Goal: Transaction & Acquisition: Purchase product/service

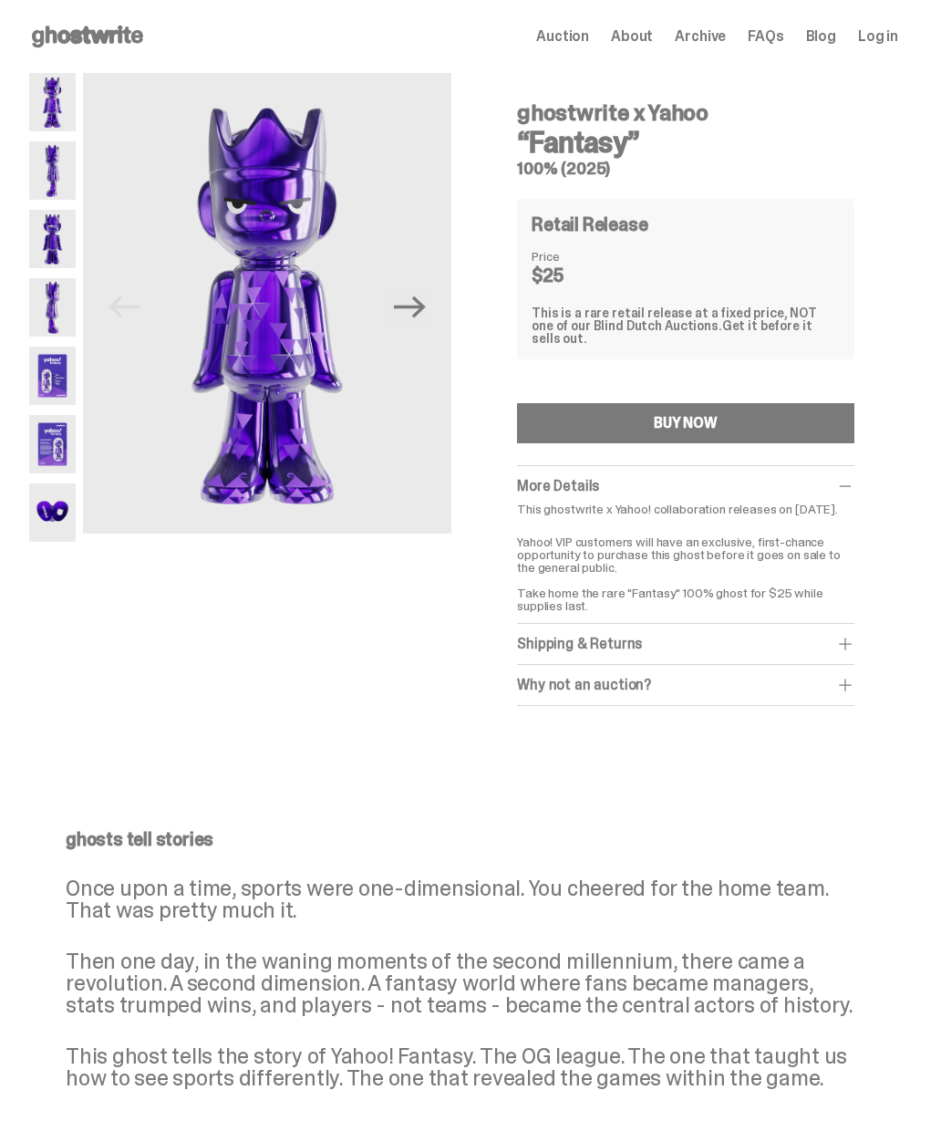
click at [16, 161] on div "ghostwrite x Yahoo “Fantasy” 100% (2025) Previous Next ghostwrite x Yahoo “Fant…" at bounding box center [464, 408] width 928 height 670
click at [48, 166] on img at bounding box center [52, 170] width 47 height 58
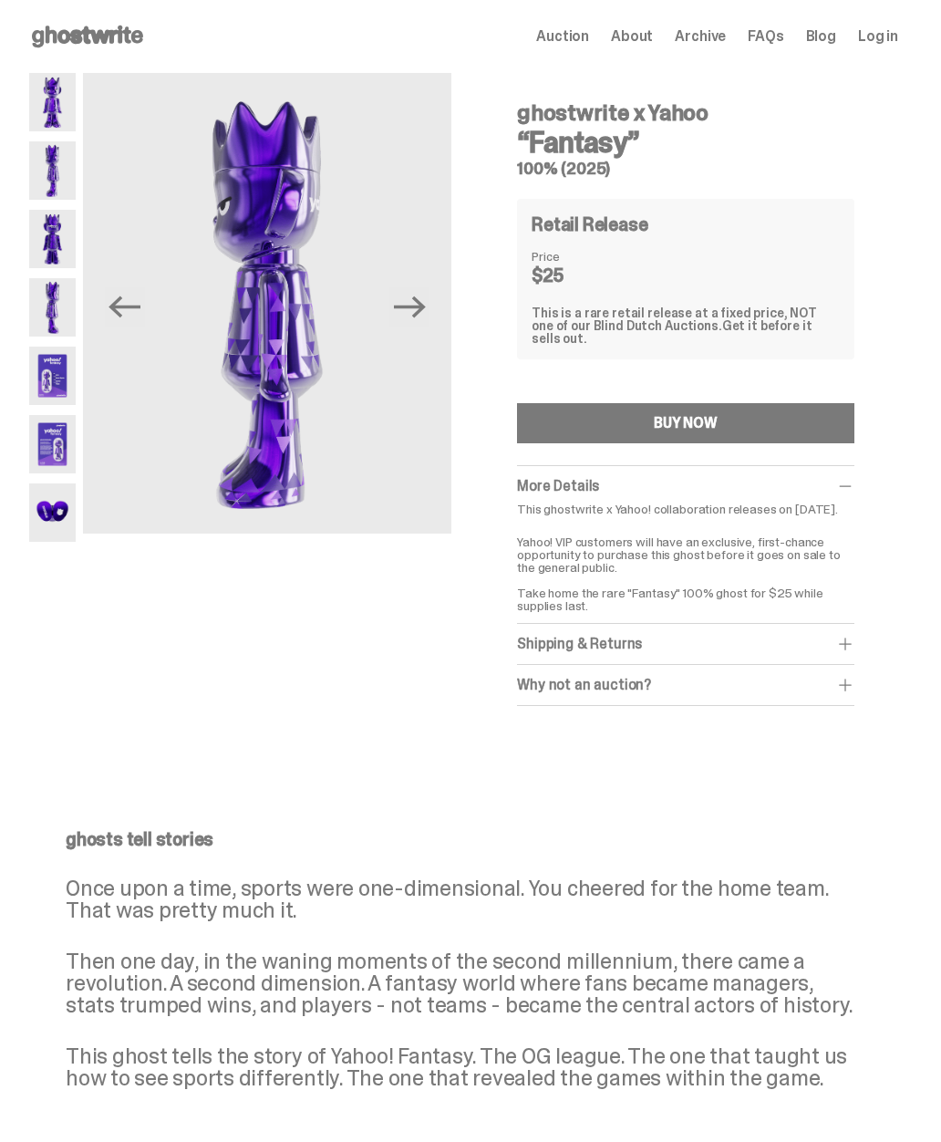
click at [53, 229] on img at bounding box center [52, 239] width 47 height 58
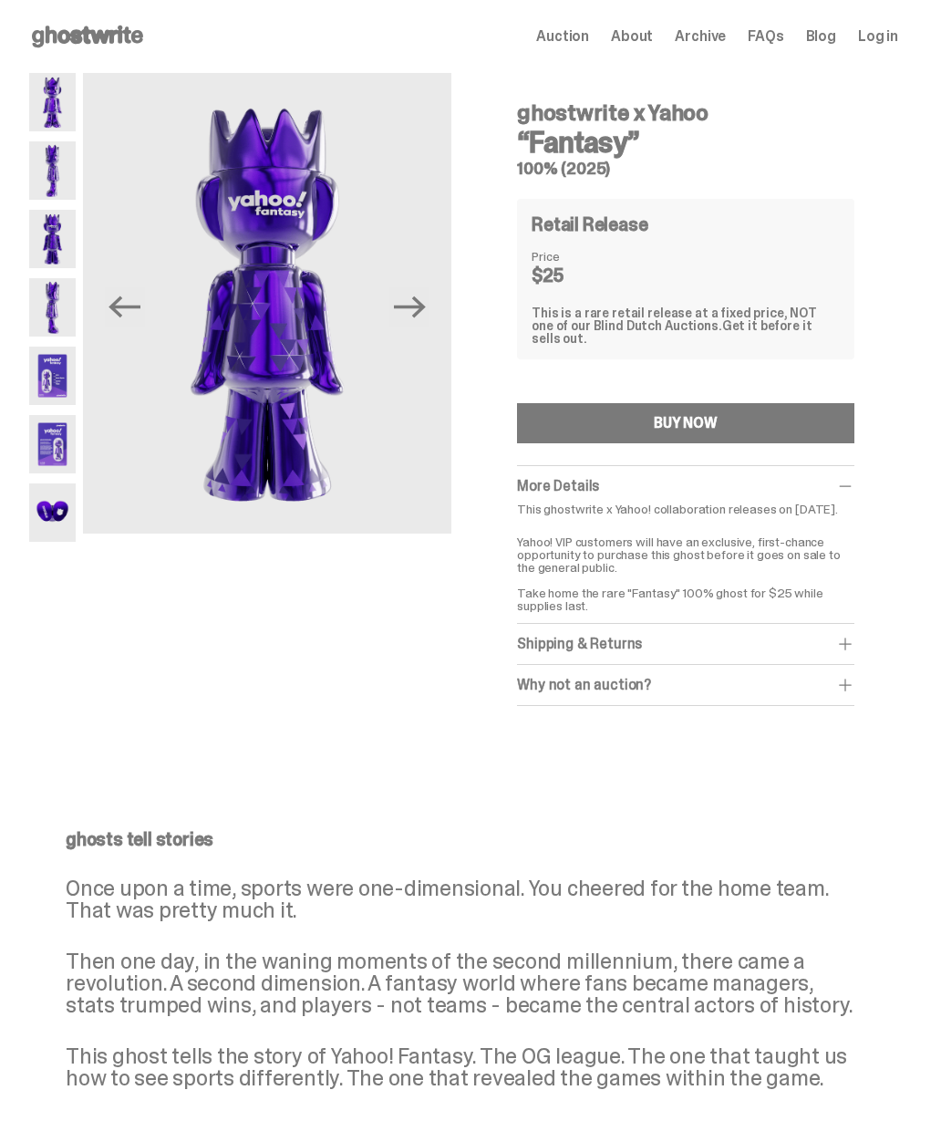
click at [48, 304] on img at bounding box center [52, 307] width 47 height 58
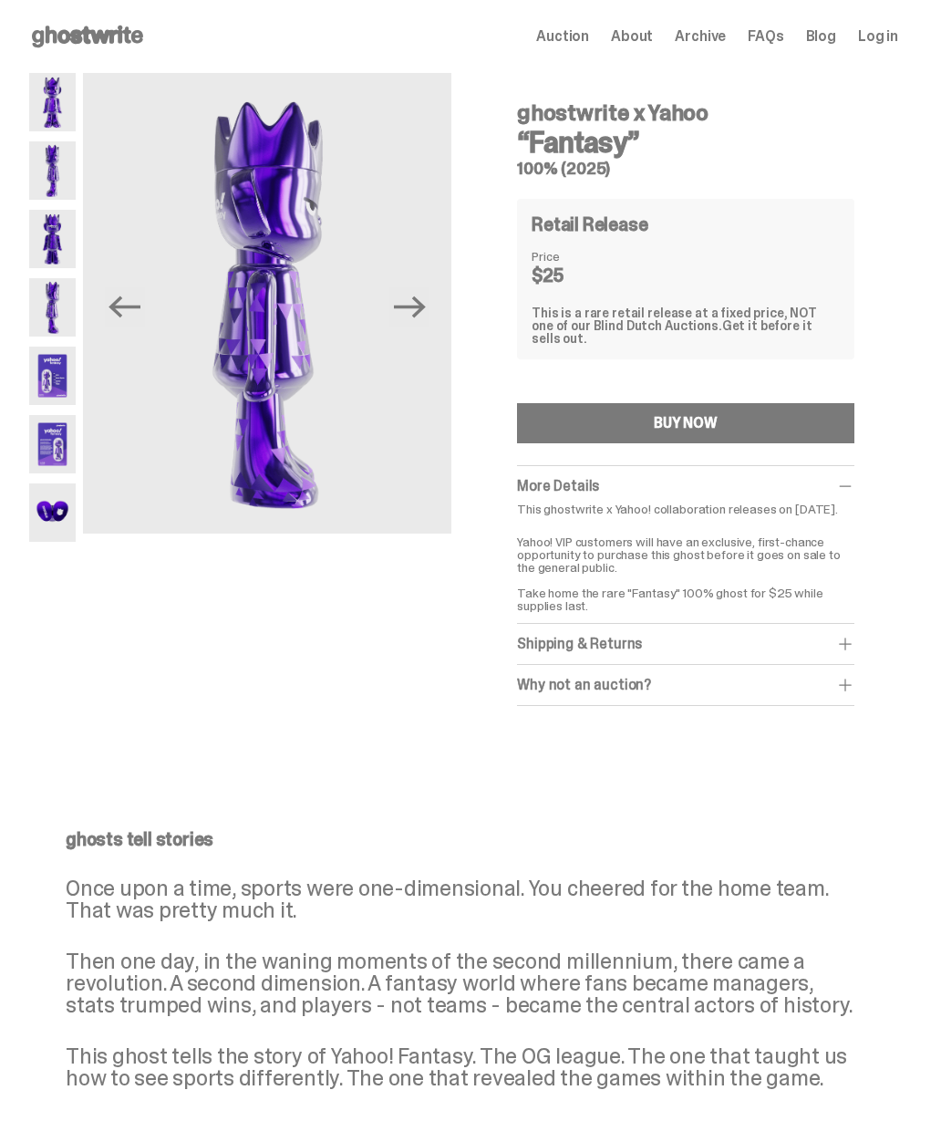
click at [47, 369] on img at bounding box center [52, 376] width 47 height 58
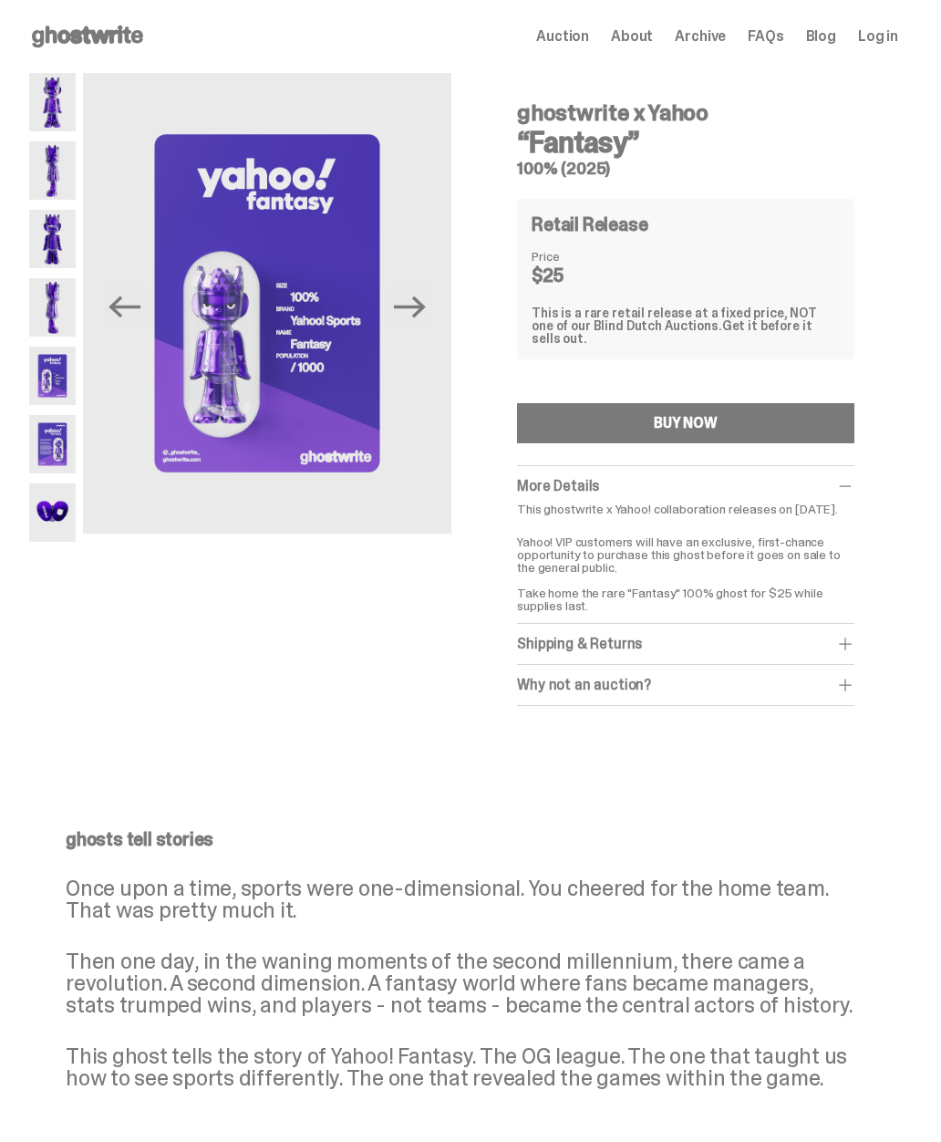
click at [43, 439] on img at bounding box center [52, 444] width 47 height 58
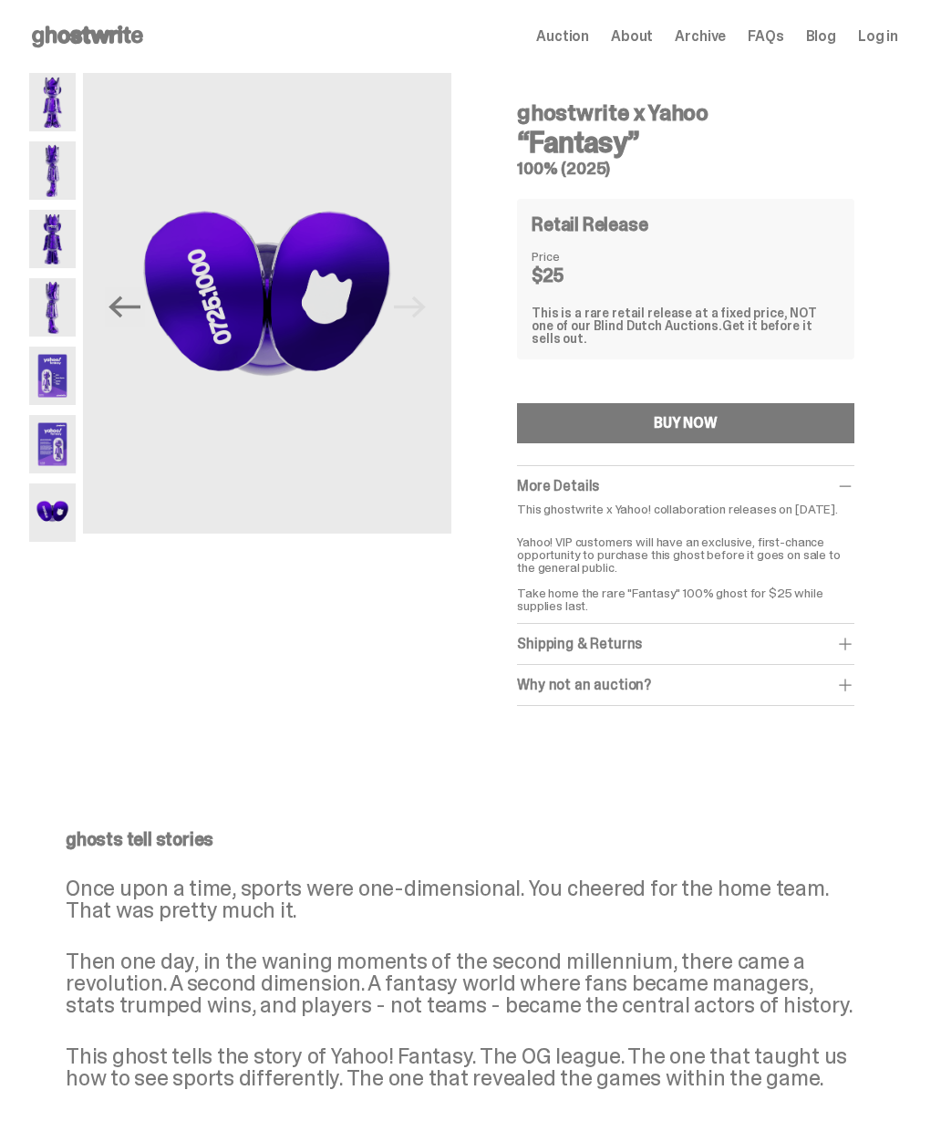
click at [42, 511] on img at bounding box center [52, 512] width 47 height 58
click at [45, 434] on img at bounding box center [52, 444] width 47 height 58
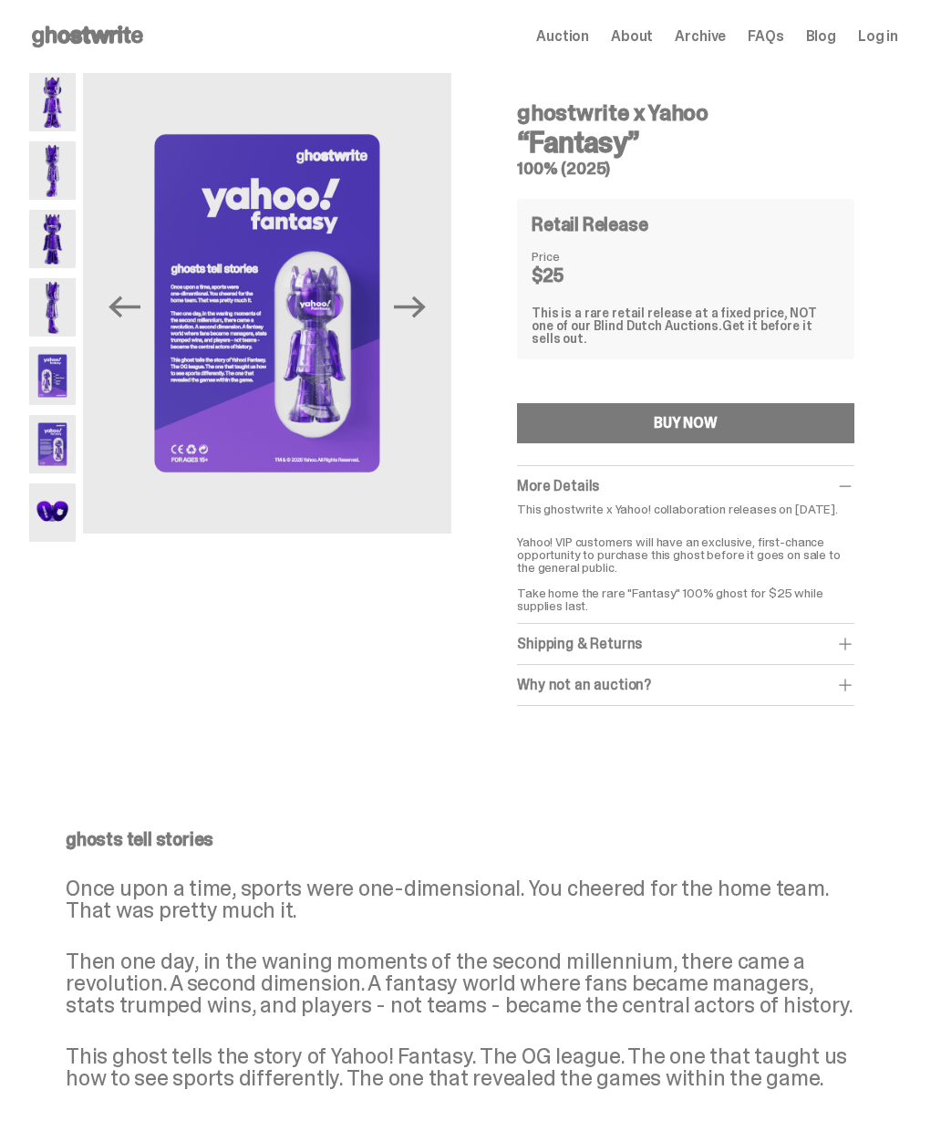
click at [236, 338] on img at bounding box center [267, 303] width 369 height 461
click at [205, 327] on img at bounding box center [267, 303] width 369 height 461
click at [413, 100] on img at bounding box center [267, 303] width 369 height 461
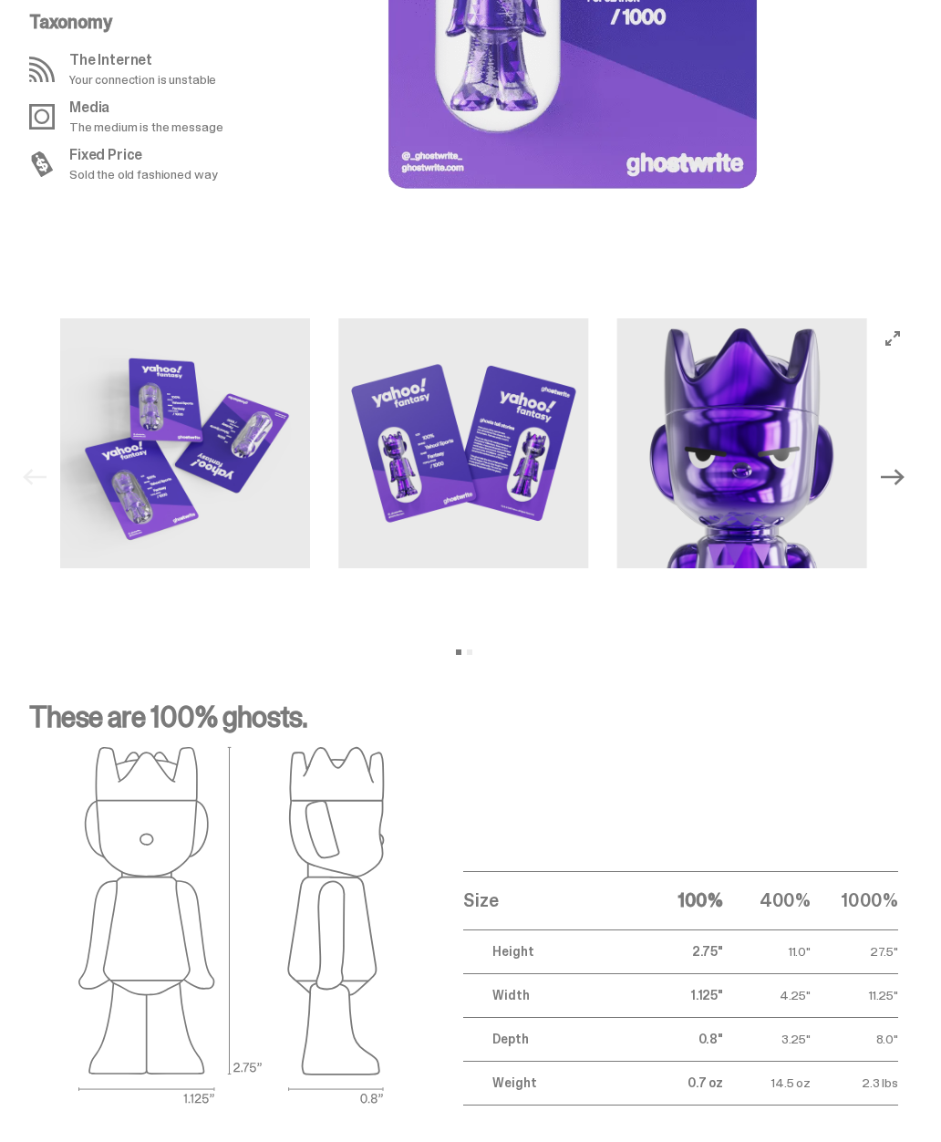
scroll to position [1679, 0]
click at [905, 480] on icon "Next" at bounding box center [893, 477] width 24 height 24
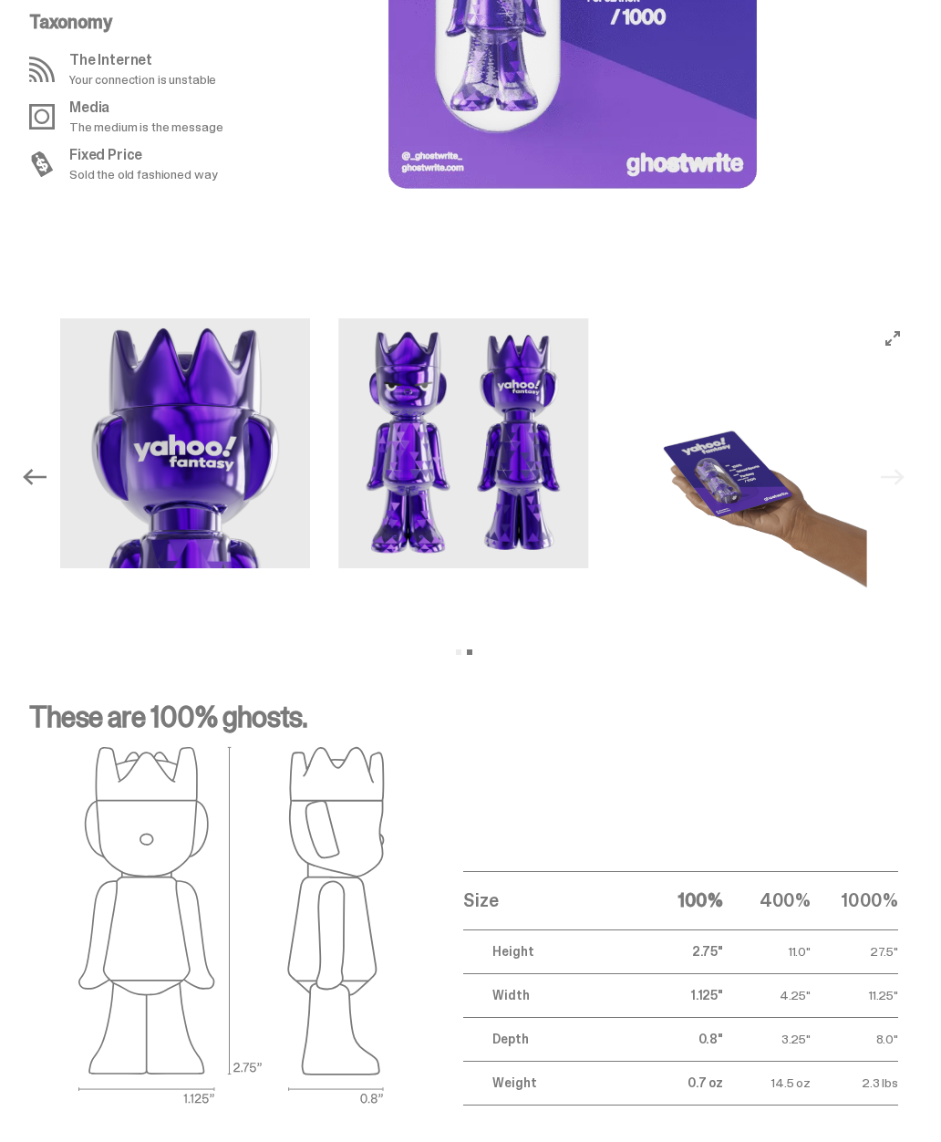
click at [913, 476] on div "Previous Next View slide 1 View slide 2" at bounding box center [464, 477] width 899 height 318
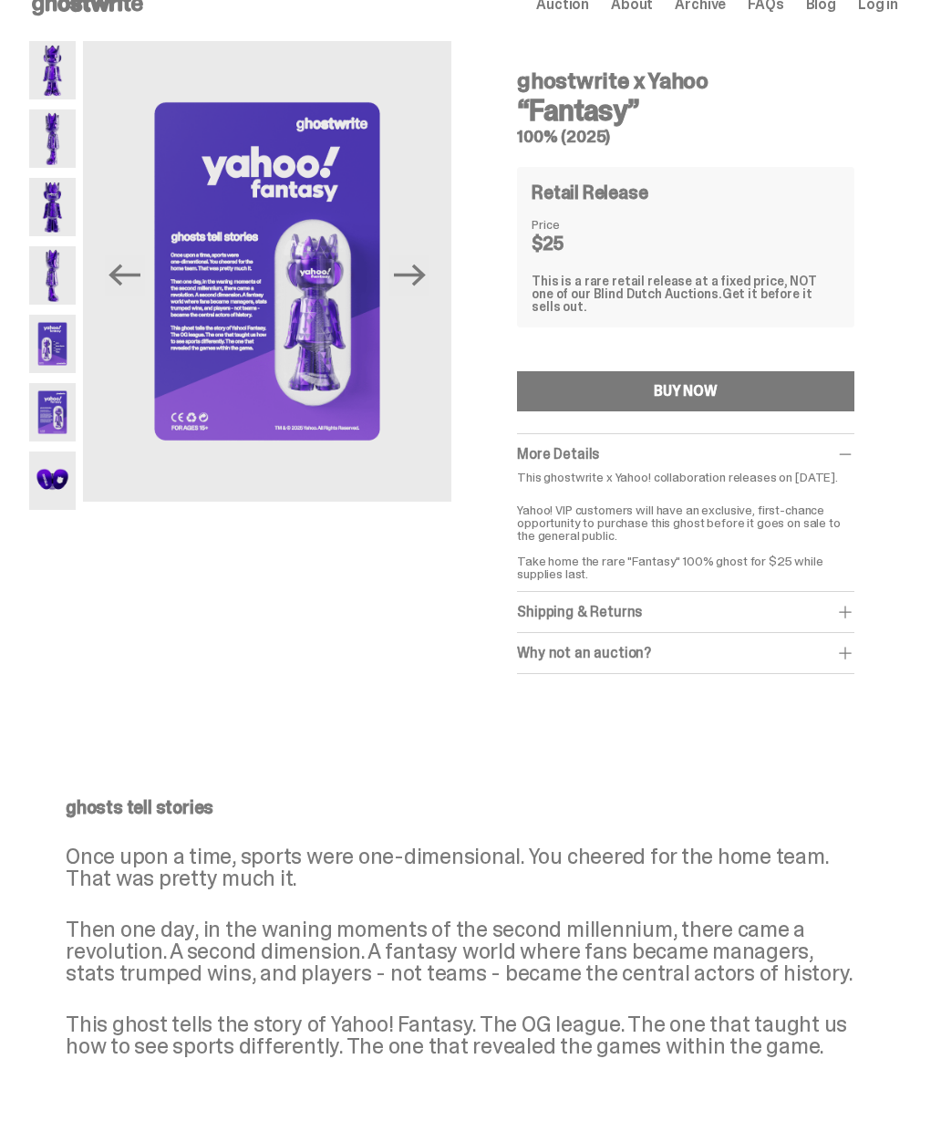
scroll to position [0, 0]
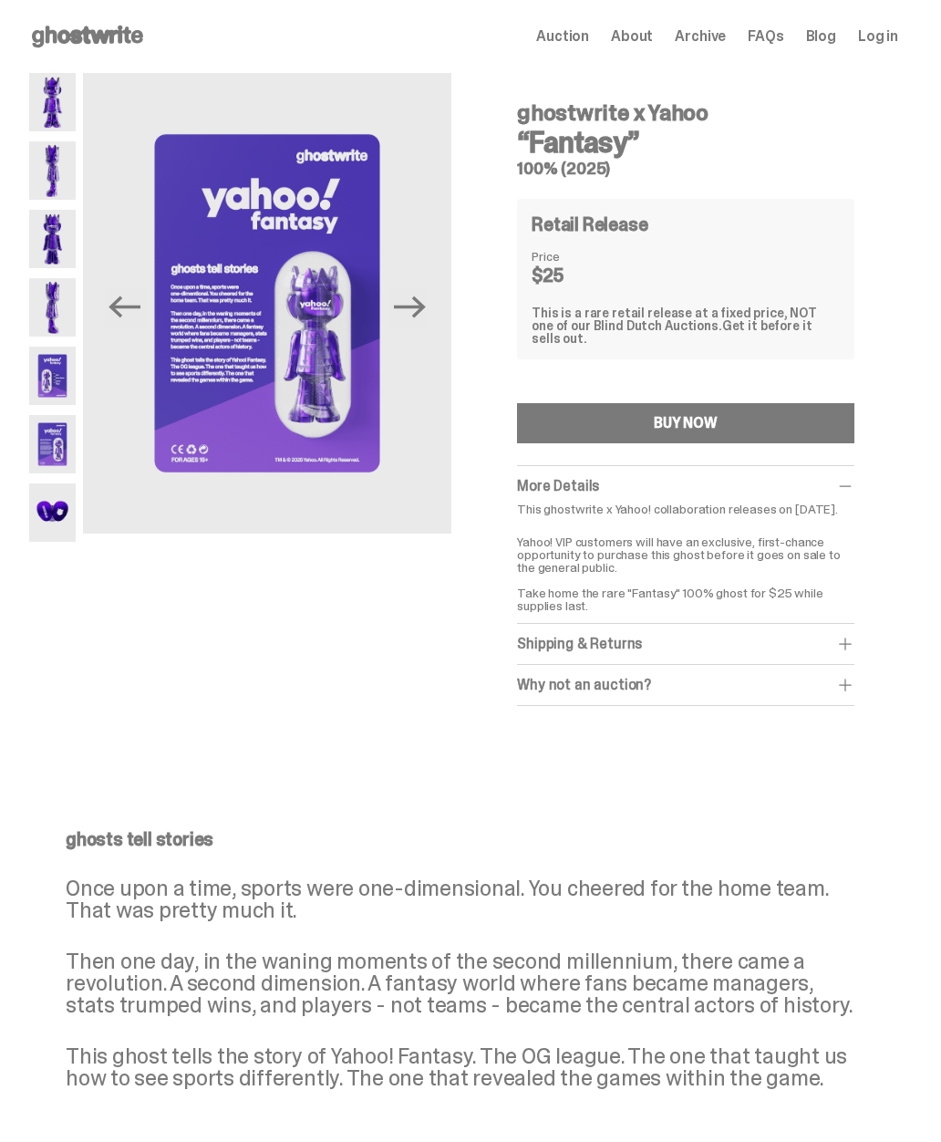
click at [789, 403] on button "BUY NOW" at bounding box center [686, 423] width 338 height 40
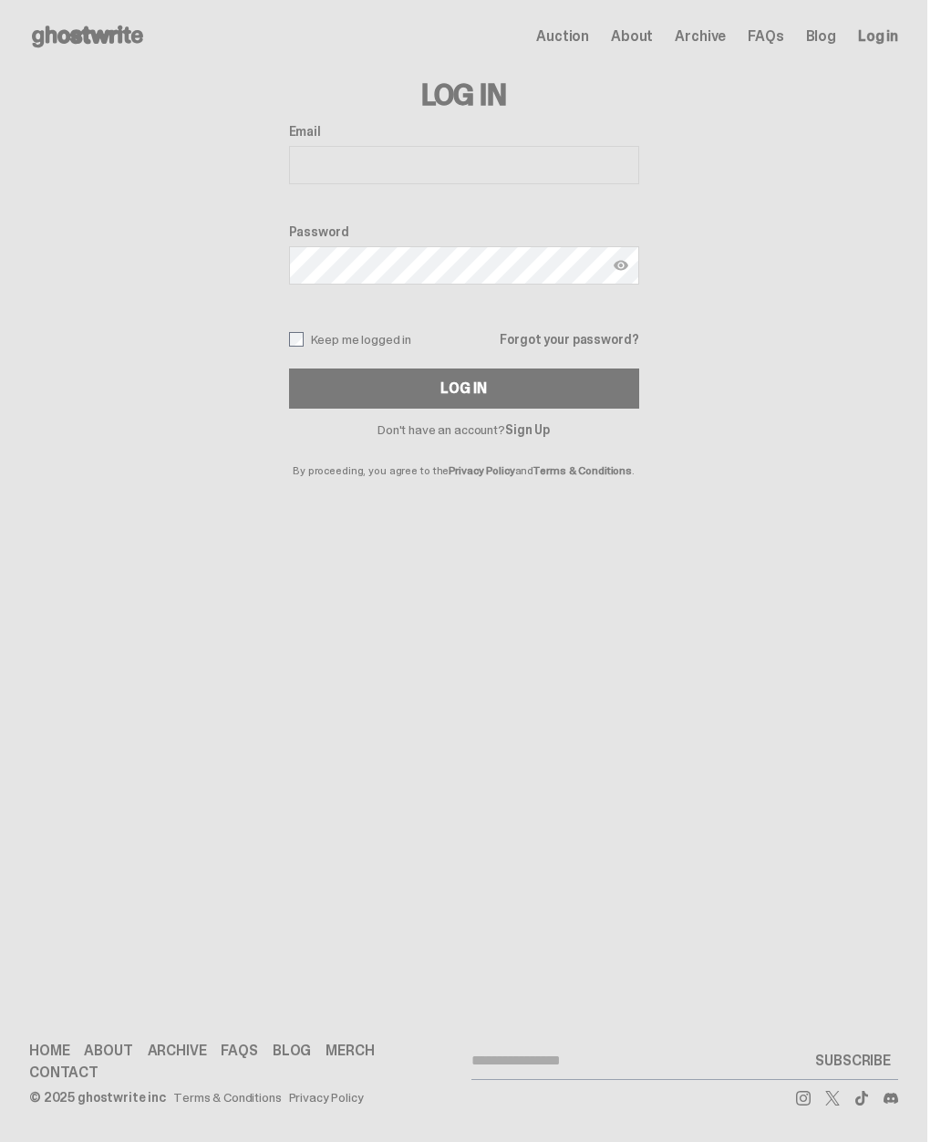
click at [313, 157] on input "Email" at bounding box center [464, 165] width 350 height 38
click at [544, 429] on link "Sign Up" at bounding box center [527, 429] width 45 height 16
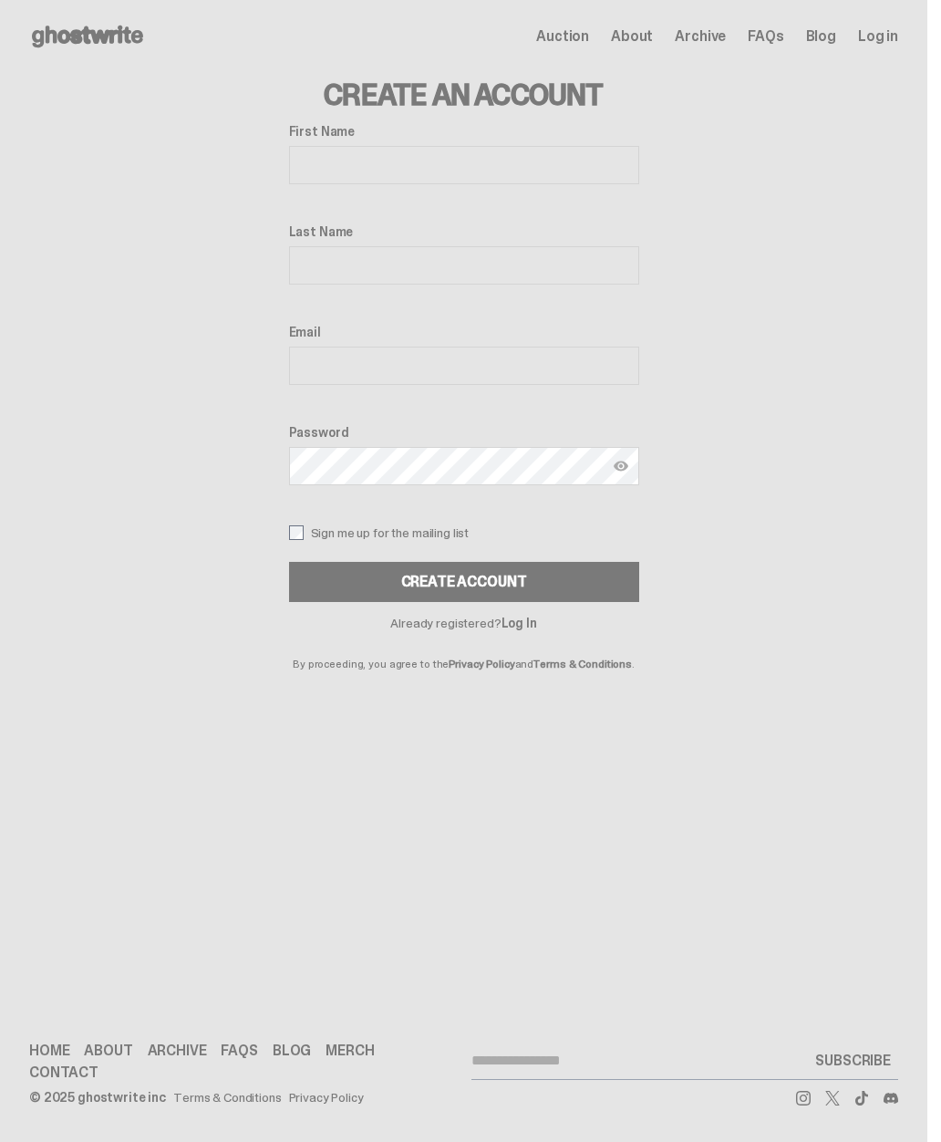
click at [575, 165] on input "First Name" at bounding box center [464, 165] width 350 height 38
type input "*******"
click at [506, 261] on input "Last Name" at bounding box center [464, 265] width 350 height 38
type input "*********"
click at [495, 372] on input "Email" at bounding box center [464, 366] width 350 height 38
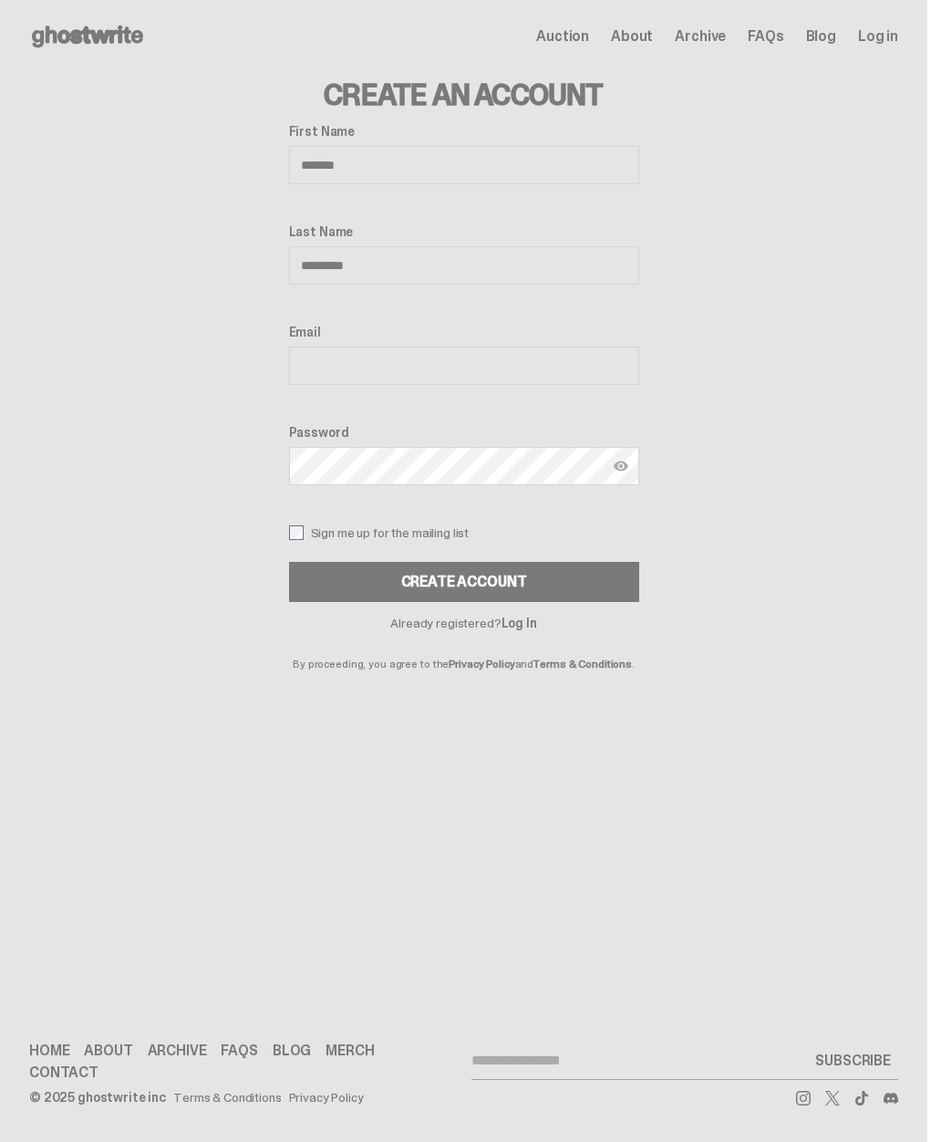
type input "**********"
click at [523, 578] on div "Create Account" at bounding box center [464, 582] width 126 height 15
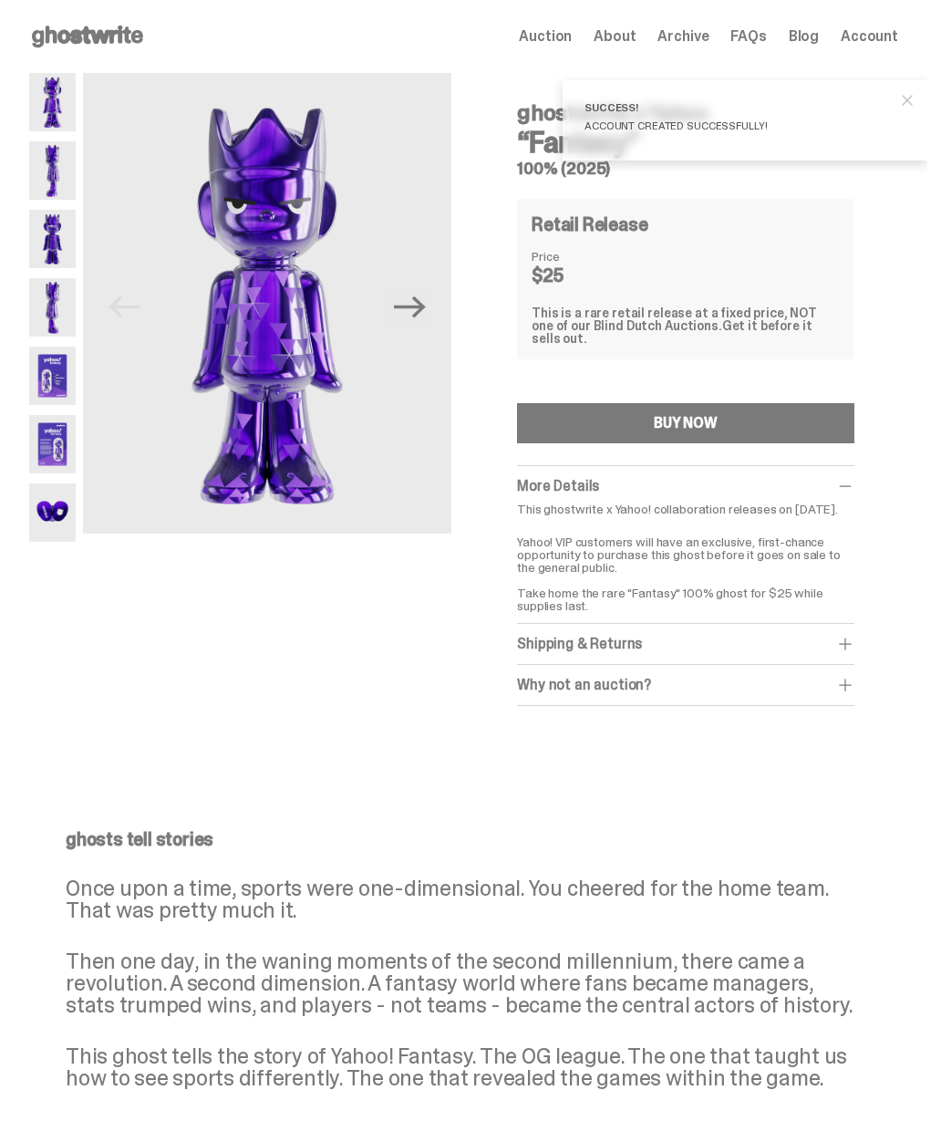
click at [736, 416] on button "BUY NOW" at bounding box center [686, 423] width 338 height 40
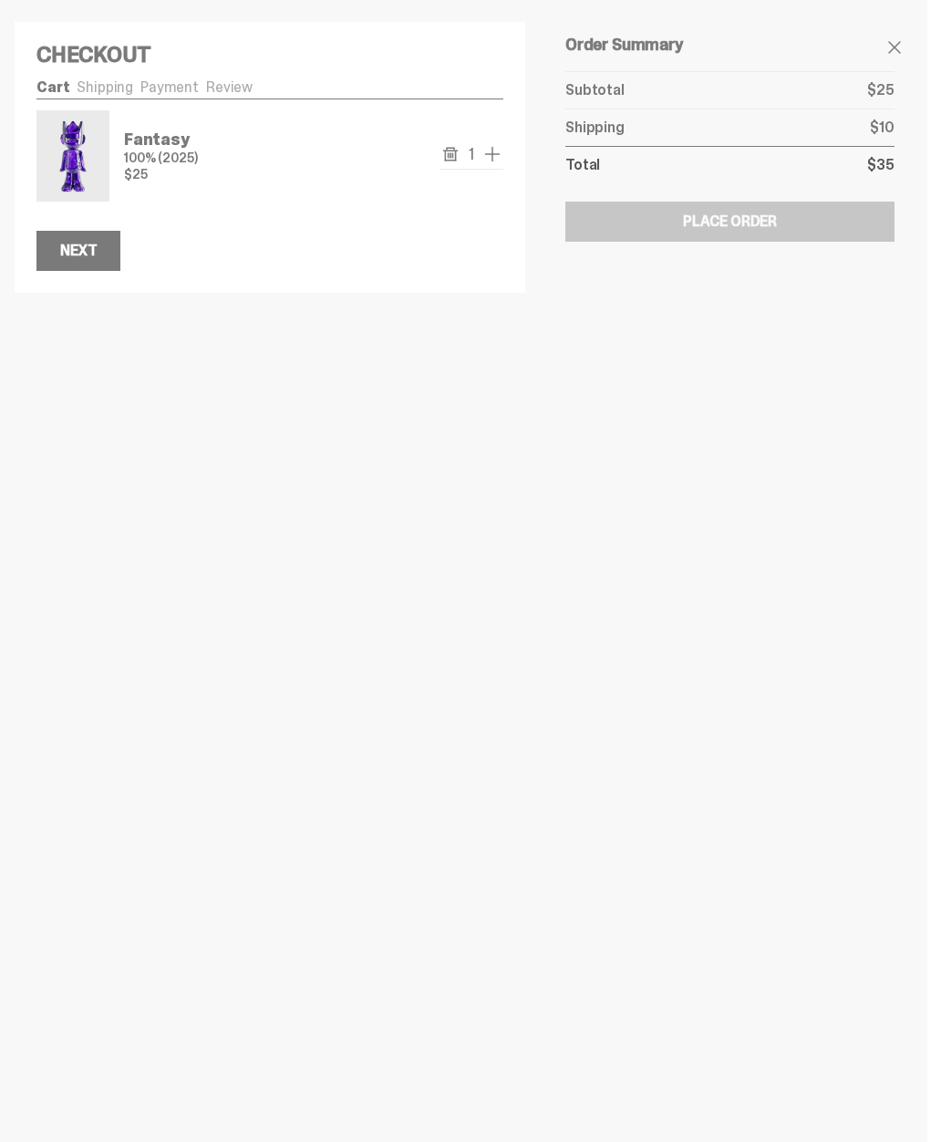
click at [65, 255] on div "Next" at bounding box center [78, 251] width 36 height 15
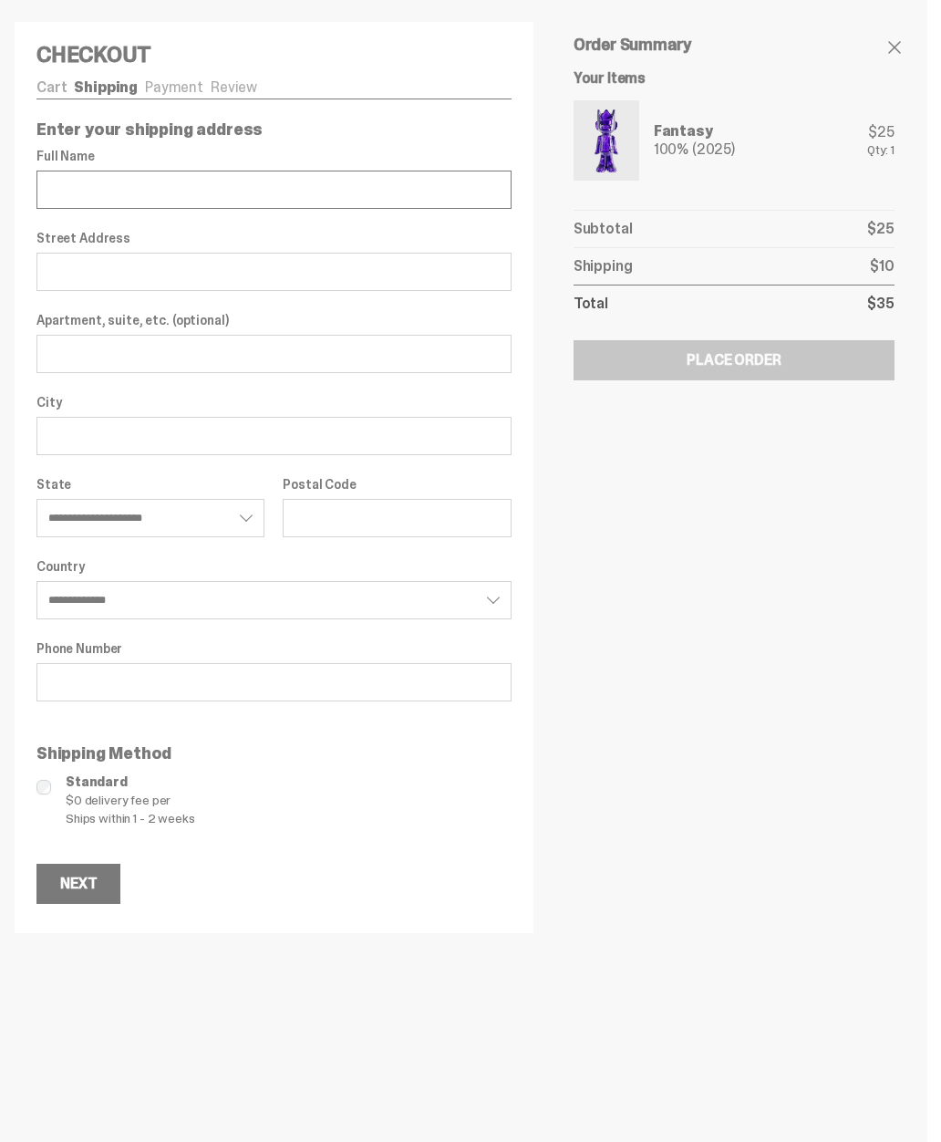
click at [52, 189] on input "Full Name" at bounding box center [273, 190] width 475 height 38
type input "**********"
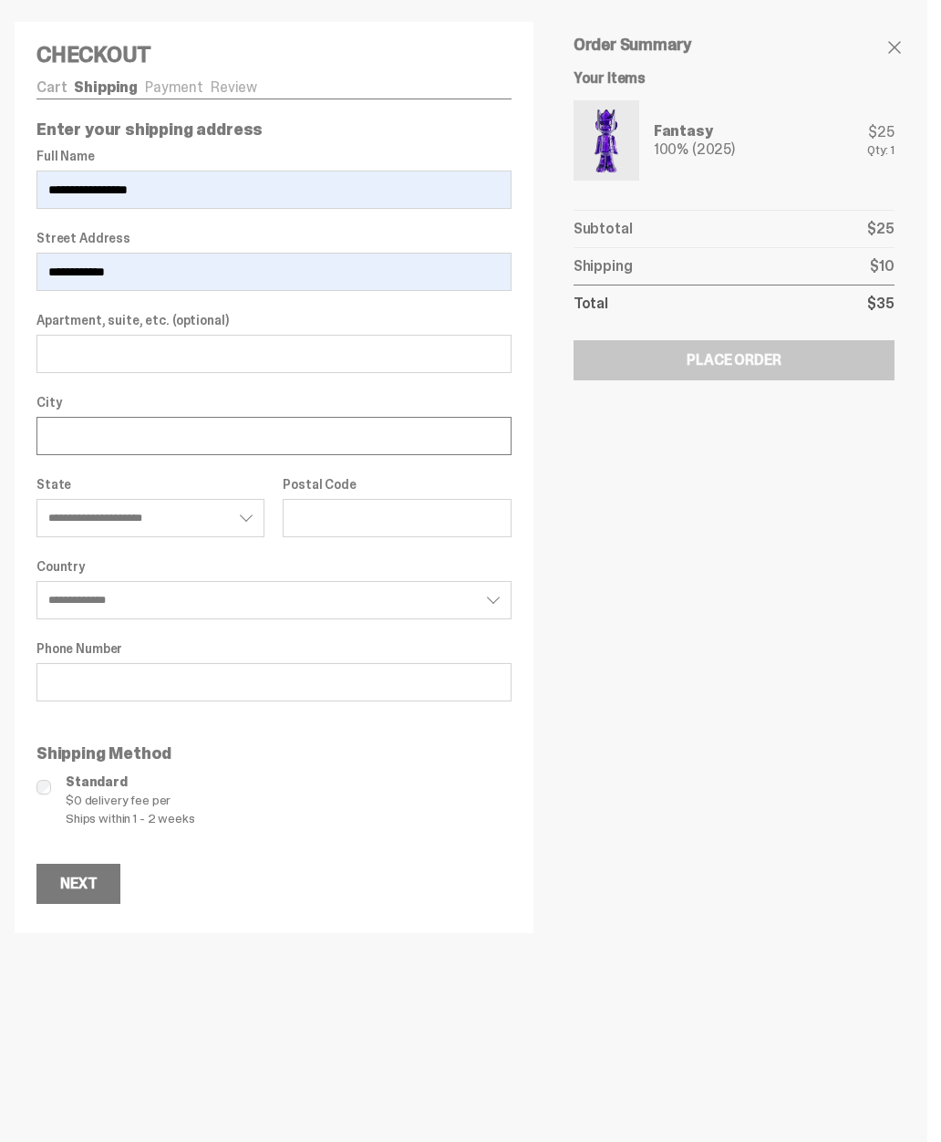
type input "******"
select select "**"
type input "*****"
select select "**"
type input "*****"
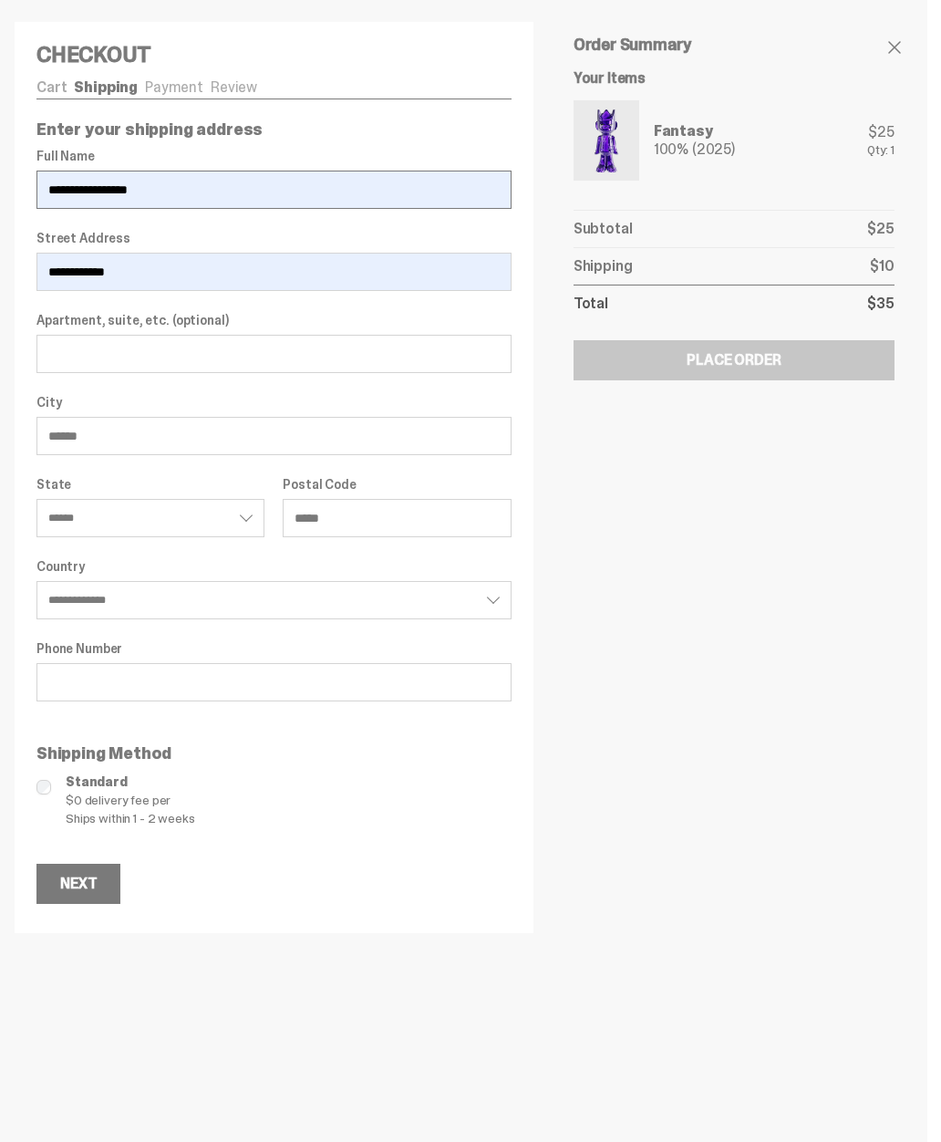
select select "**"
type input "**********"
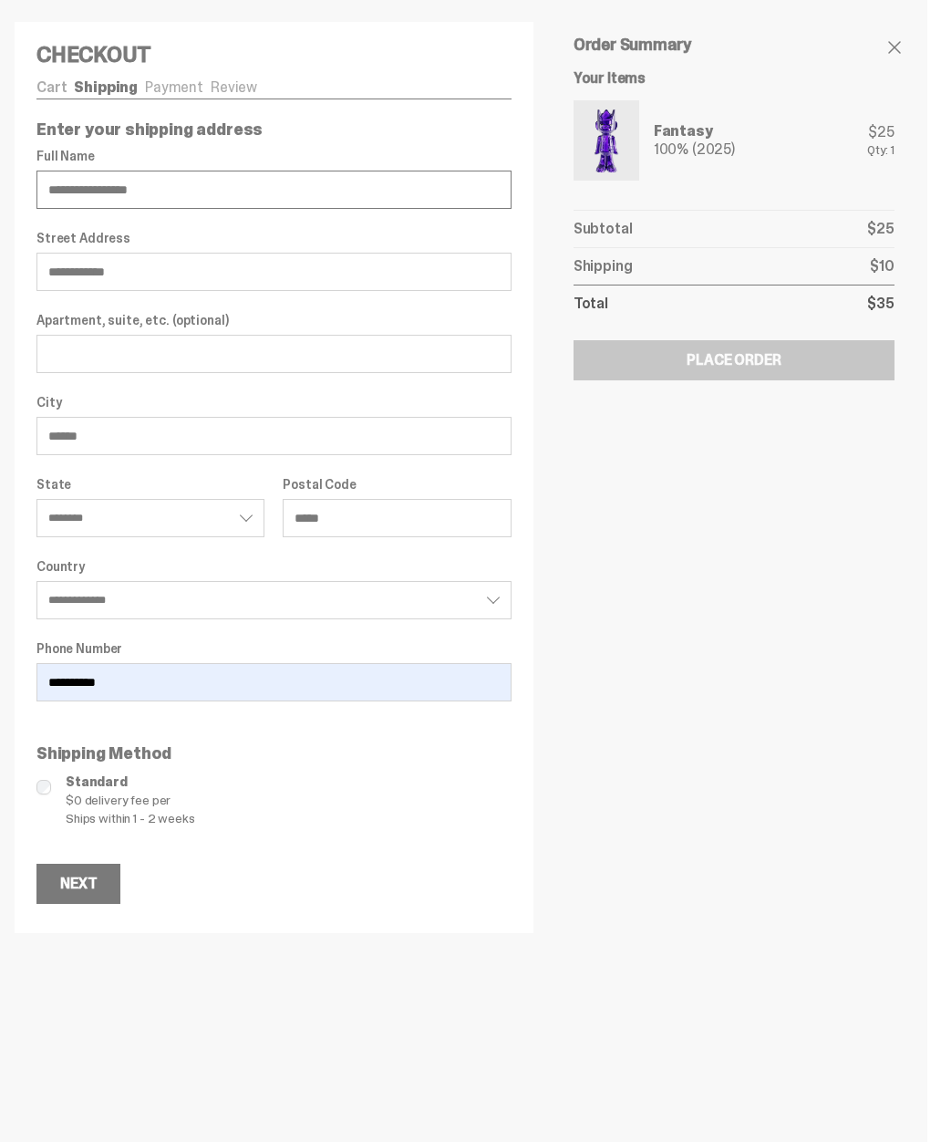
select select "**"
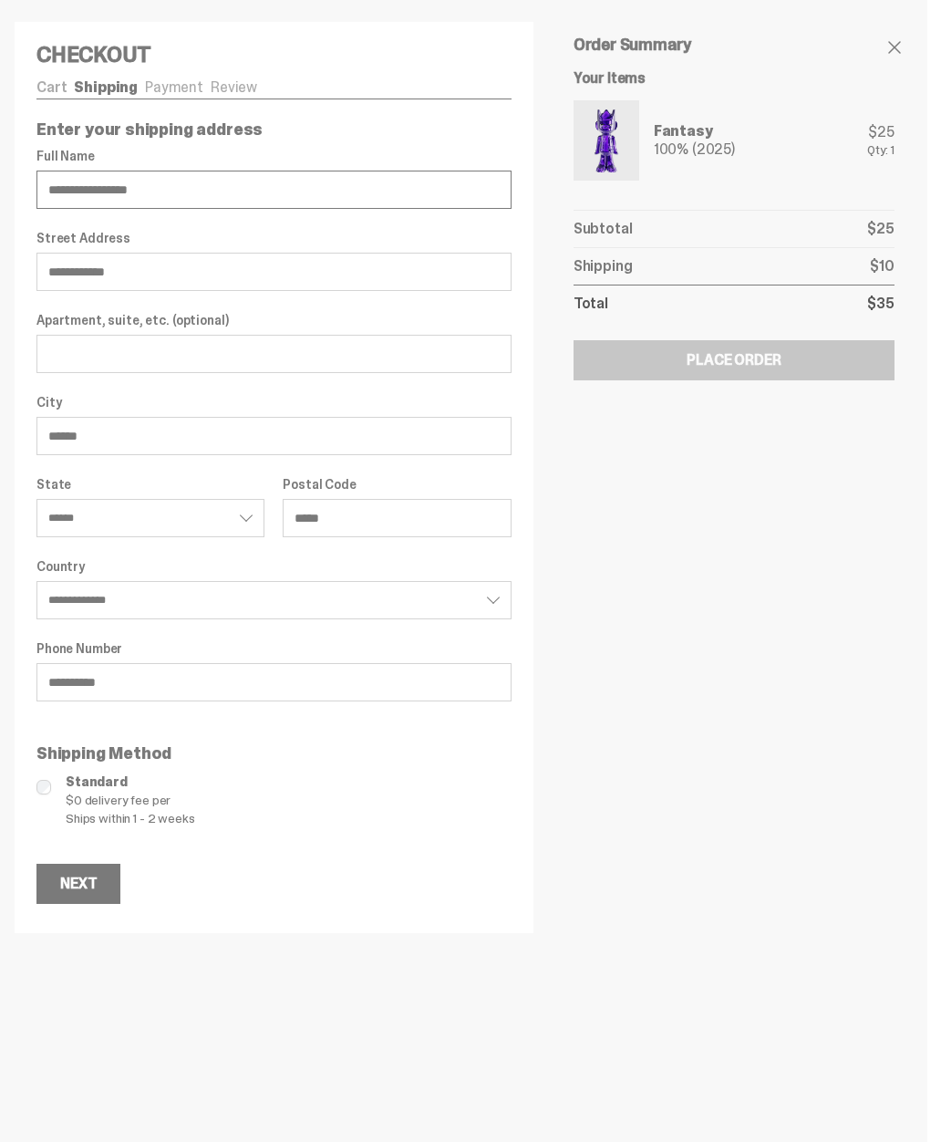
click at [65, 877] on div "Next" at bounding box center [78, 884] width 36 height 15
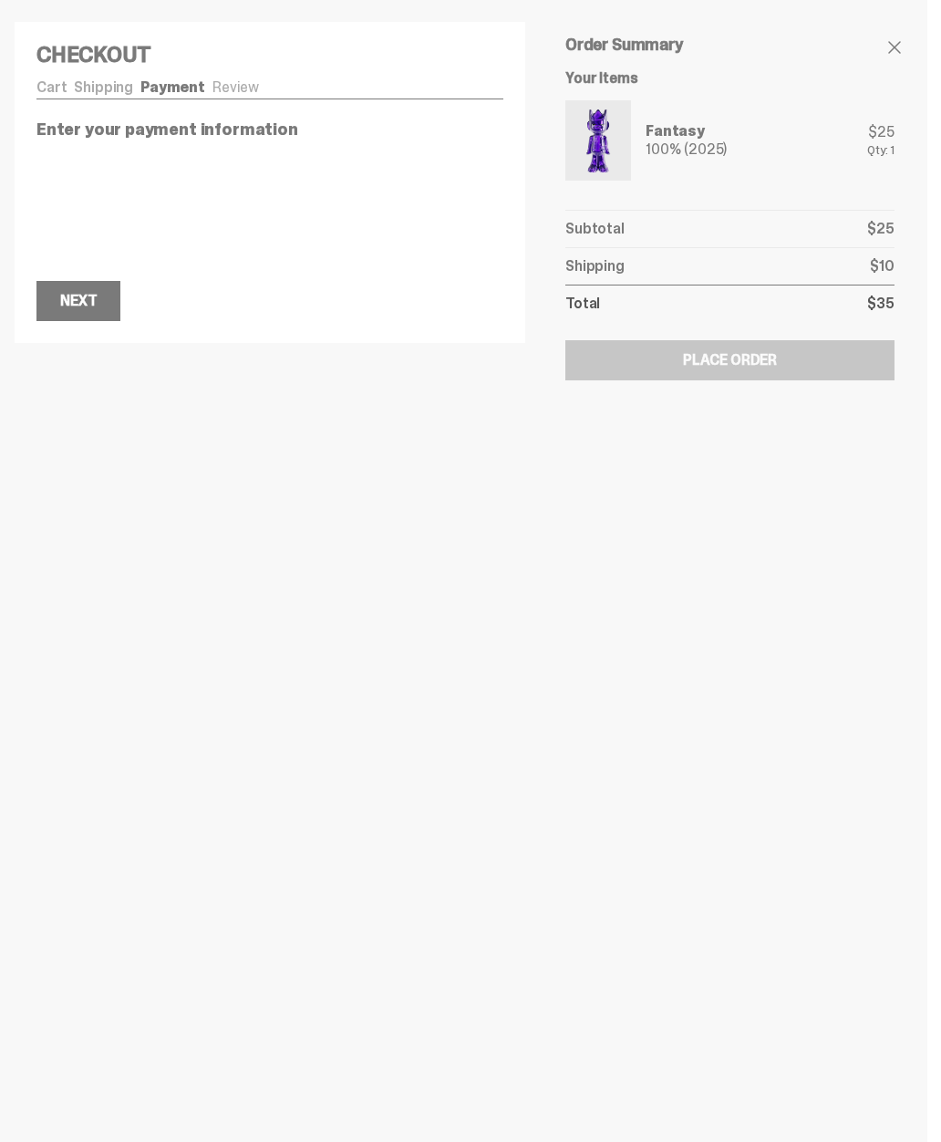
click at [68, 304] on div "Next" at bounding box center [78, 301] width 36 height 15
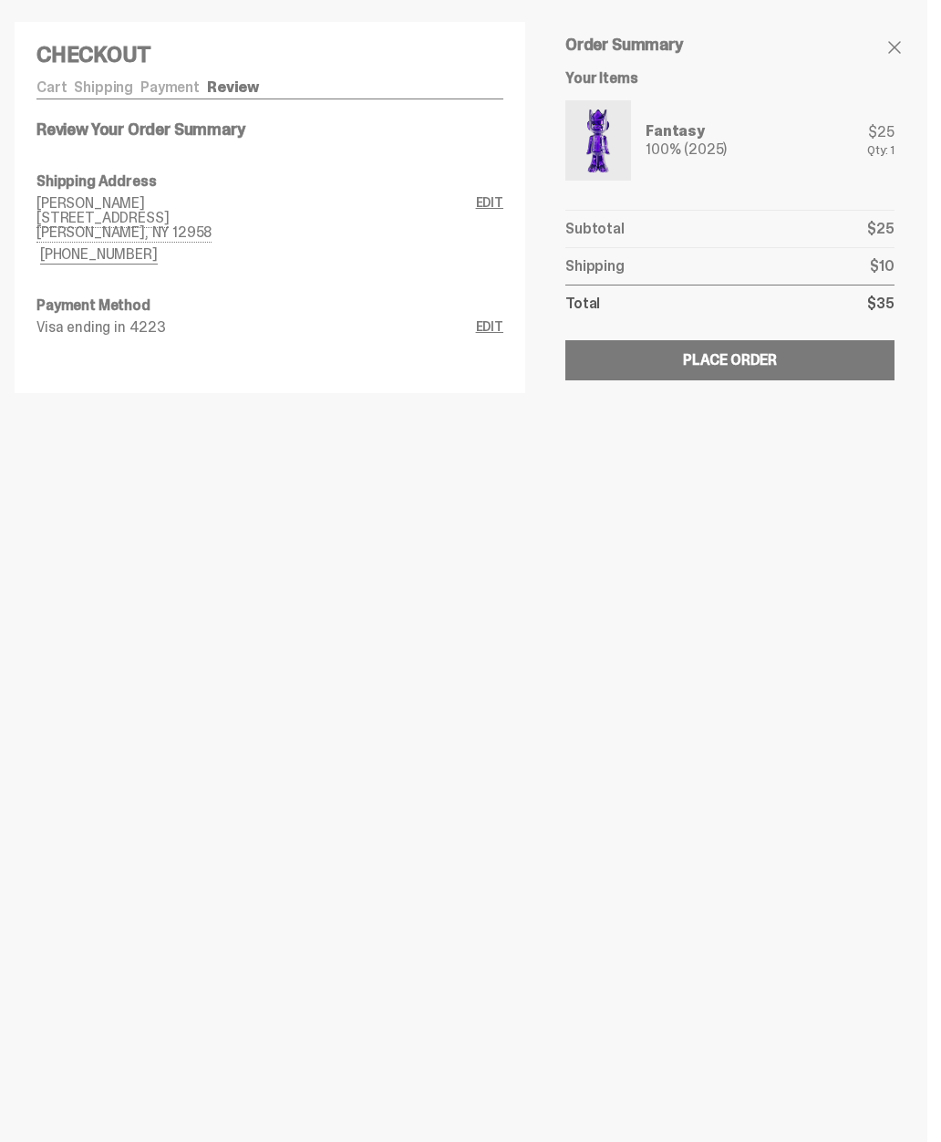
click at [773, 359] on div "Place Order" at bounding box center [730, 360] width 94 height 15
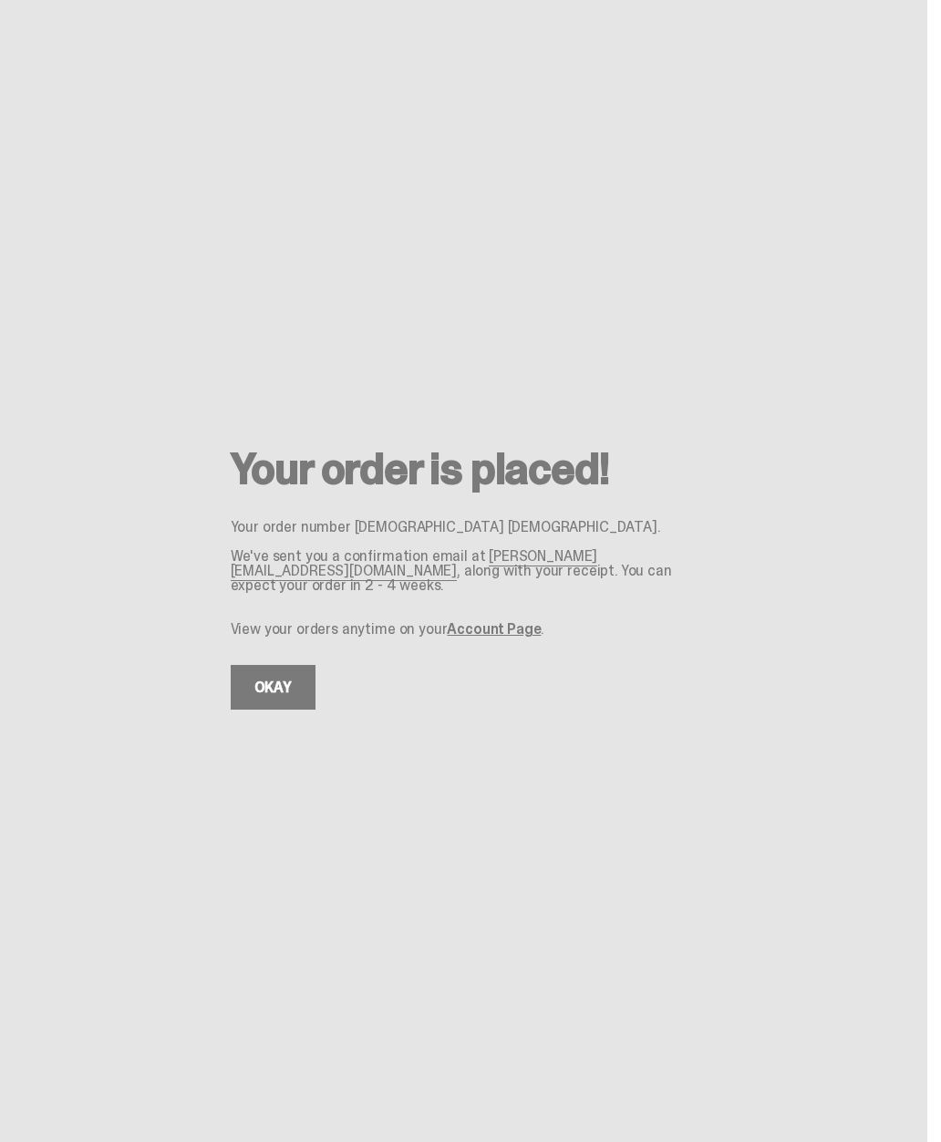
click at [255, 710] on link "OKAY" at bounding box center [273, 687] width 85 height 45
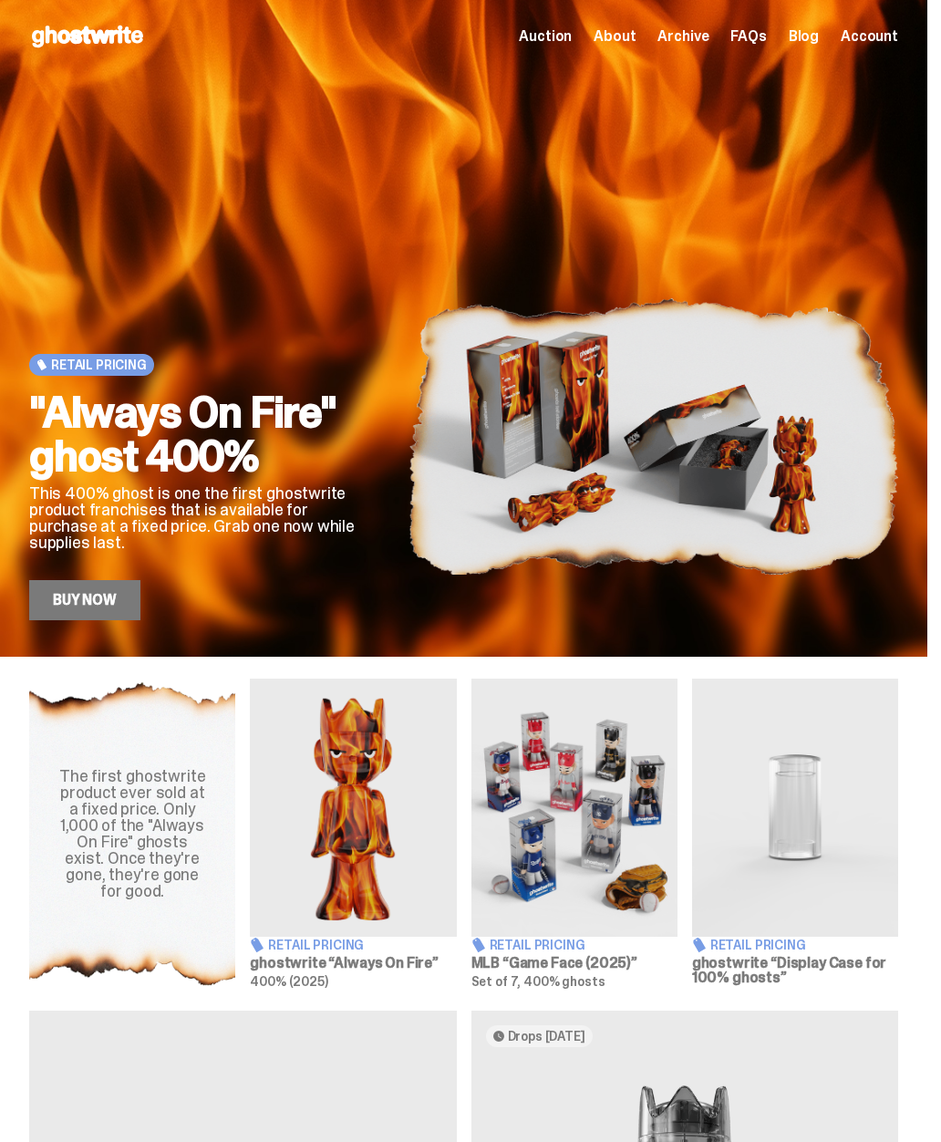
click at [520, 809] on img at bounding box center [575, 808] width 206 height 258
click at [151, 463] on h2 ""Always On Fire" ghost 400%" at bounding box center [204, 434] width 350 height 88
click at [77, 520] on p "This 400% ghost is one the first ghostwrite product franchises that is availabl…" at bounding box center [204, 518] width 350 height 66
click at [51, 614] on link "Buy Now" at bounding box center [84, 600] width 111 height 40
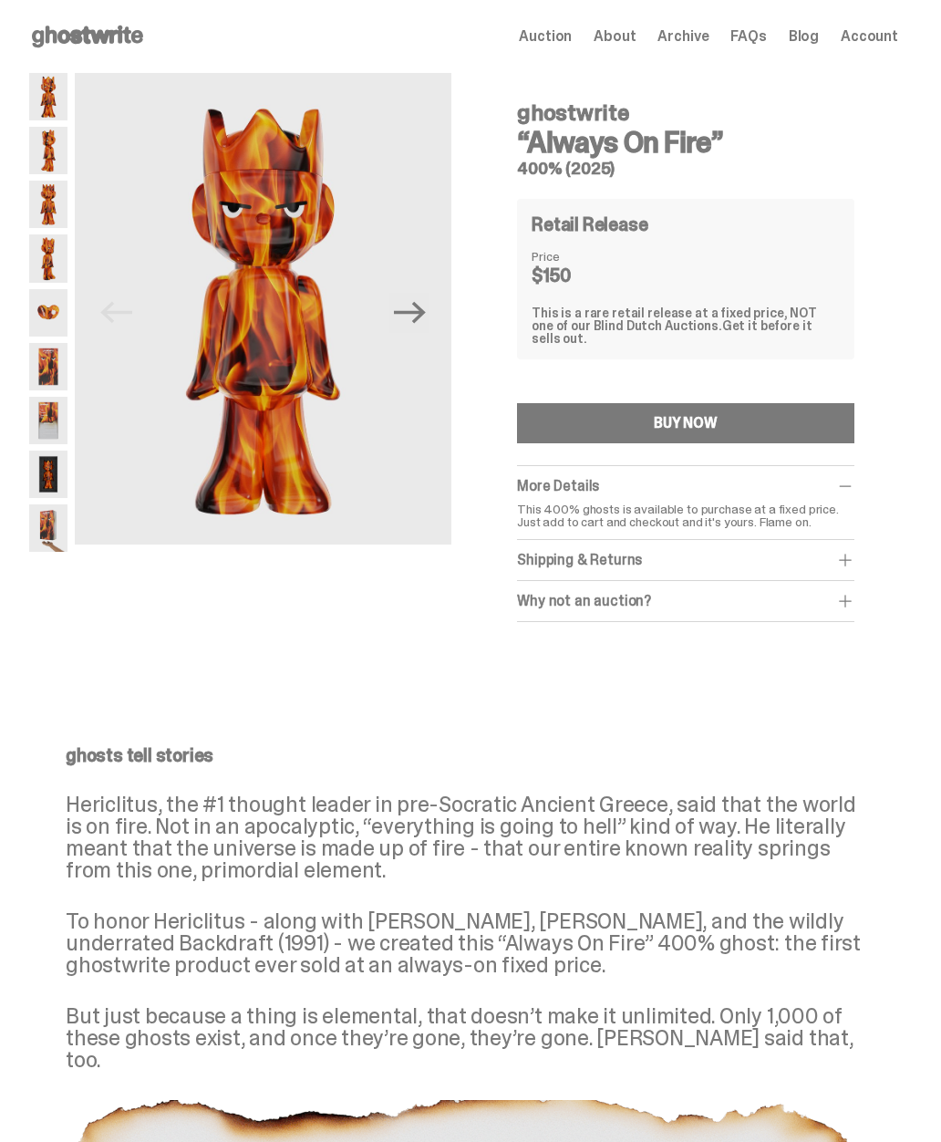
click at [39, 118] on img at bounding box center [48, 96] width 38 height 47
click at [46, 158] on img at bounding box center [48, 150] width 38 height 47
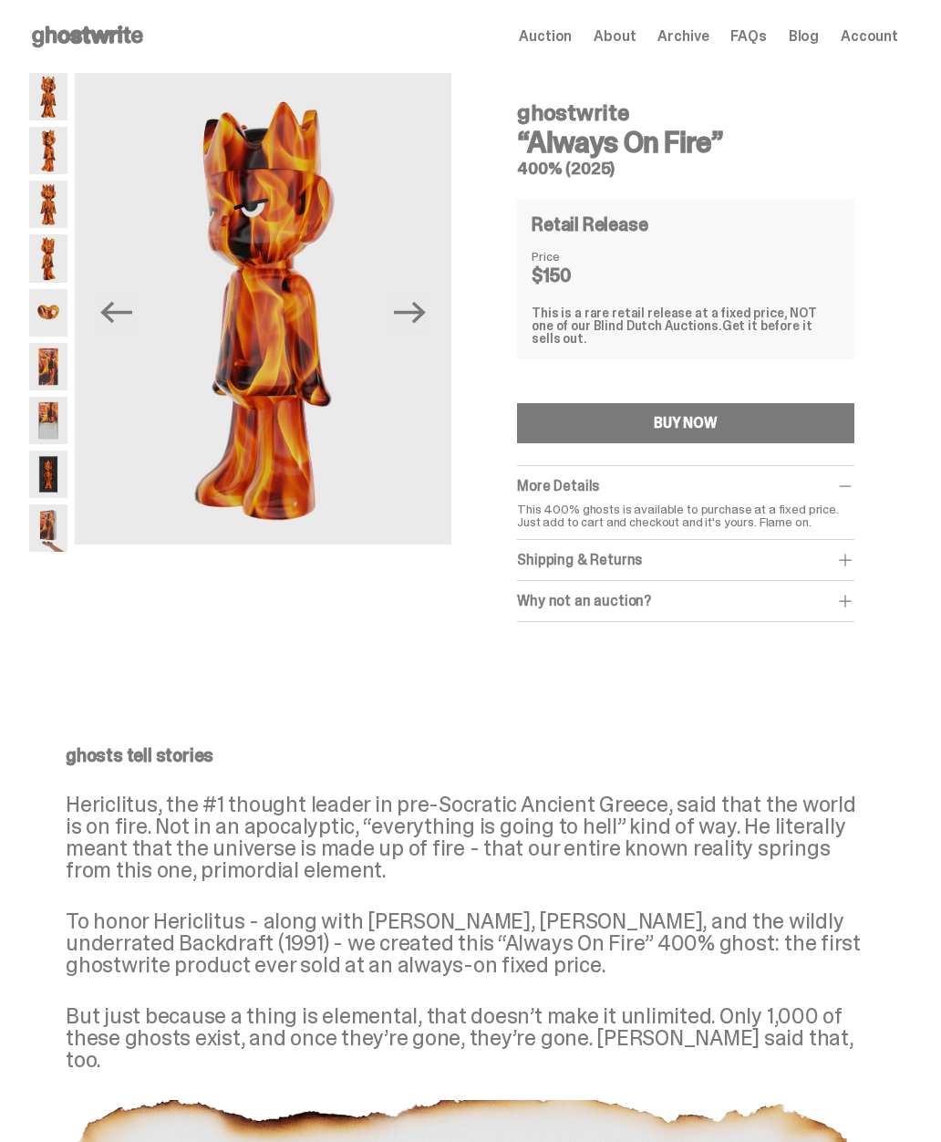
click at [46, 203] on img at bounding box center [48, 204] width 38 height 47
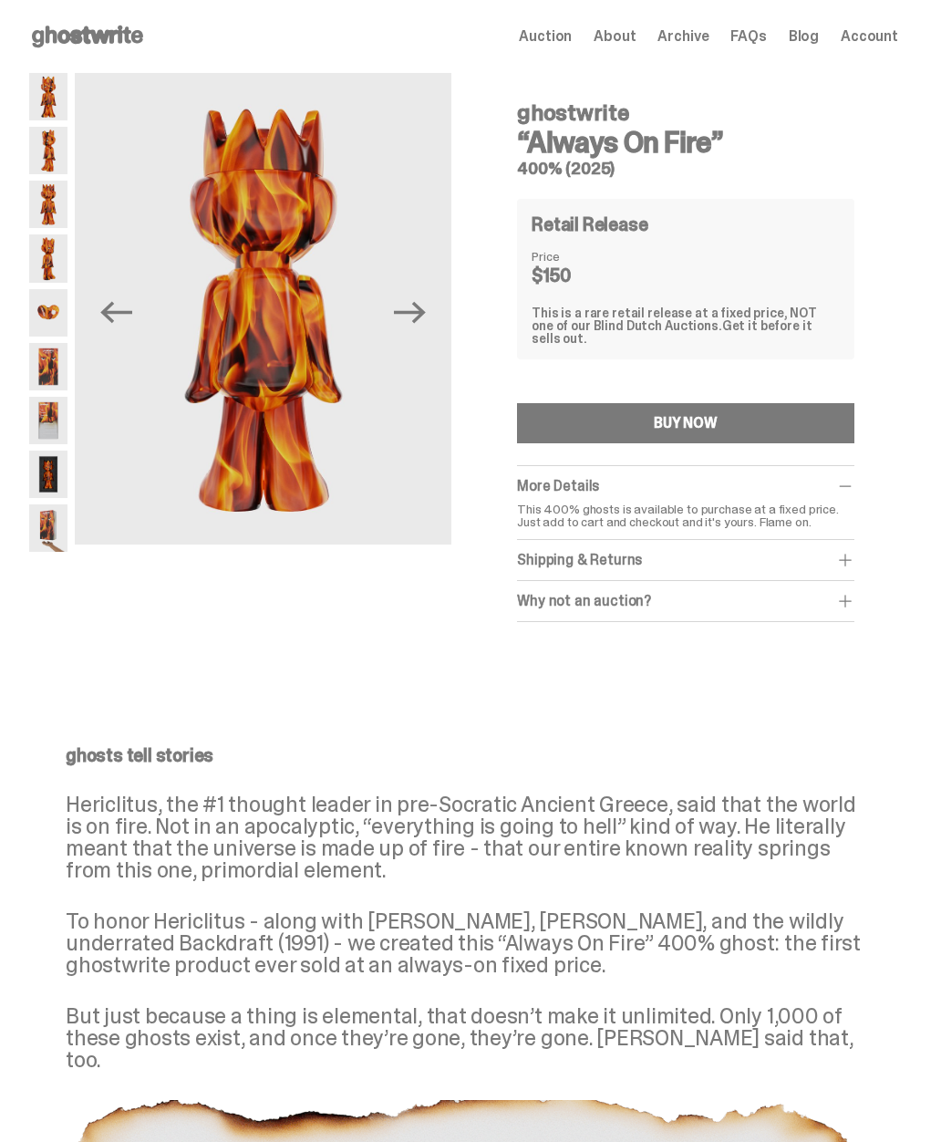
click at [36, 275] on img at bounding box center [48, 257] width 38 height 47
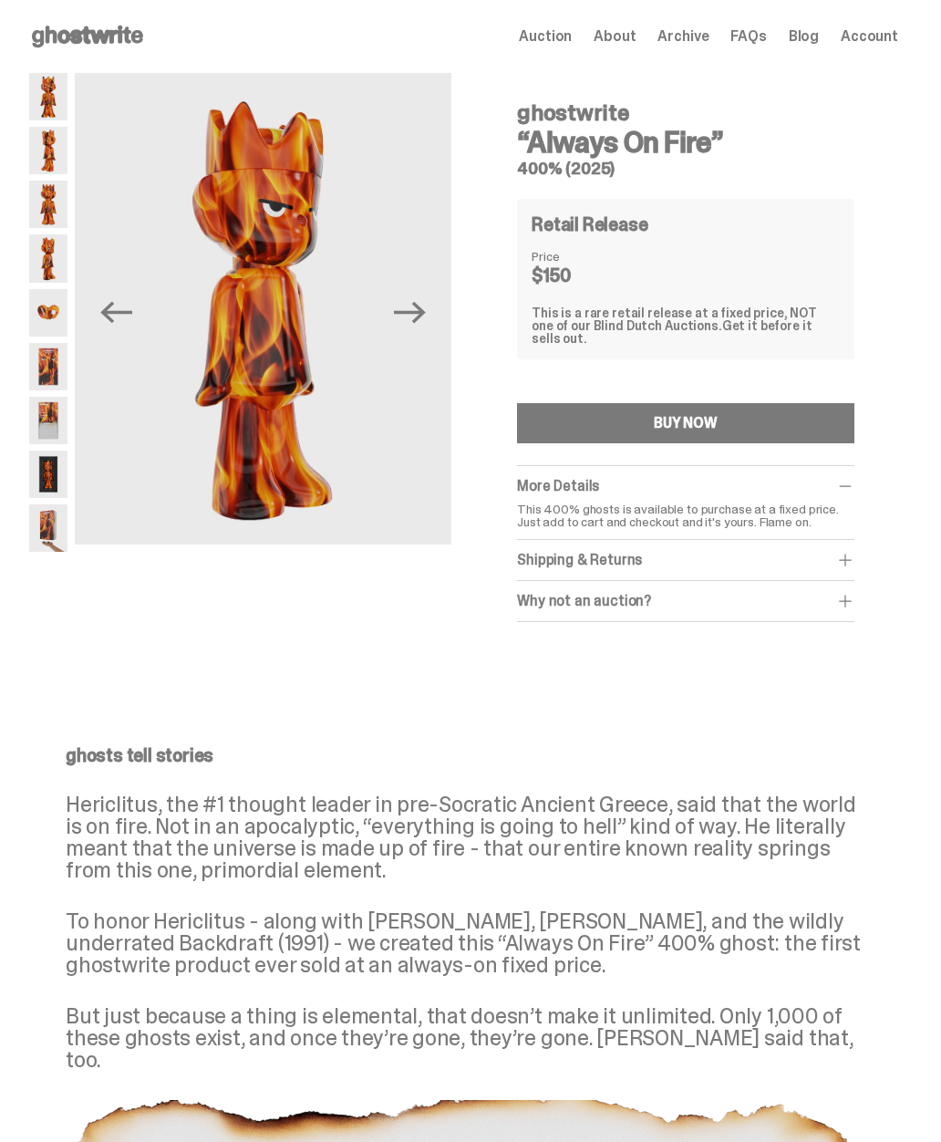
click at [40, 374] on img at bounding box center [48, 366] width 38 height 47
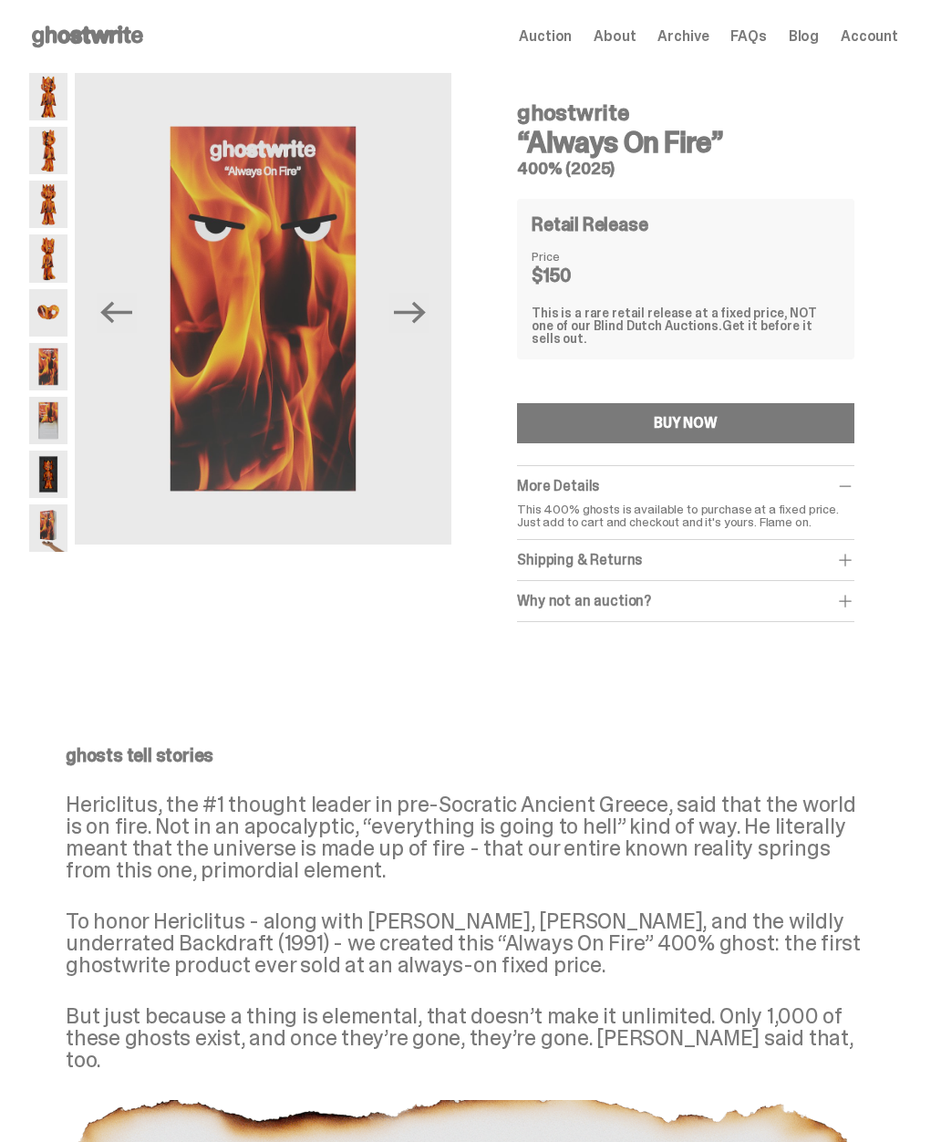
click at [43, 421] on img at bounding box center [48, 420] width 38 height 47
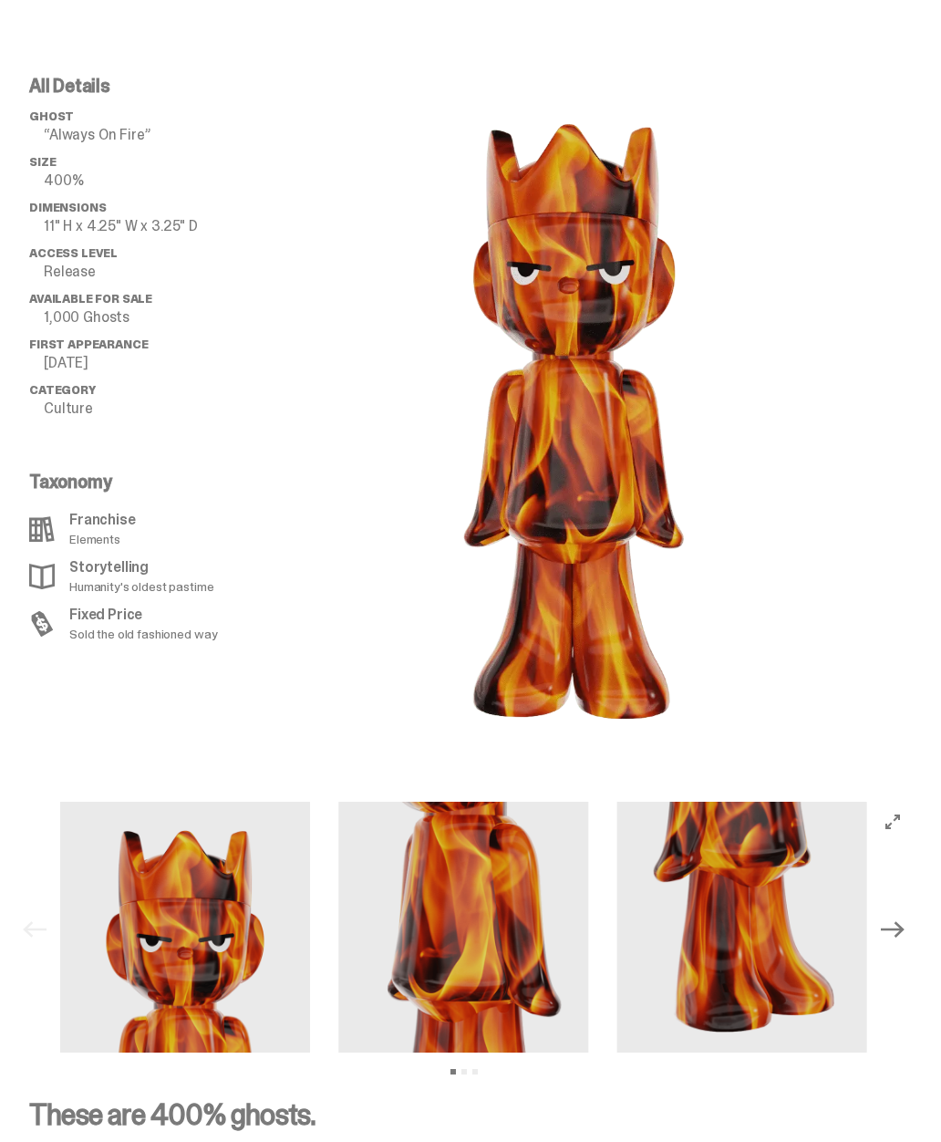
scroll to position [1603, 0]
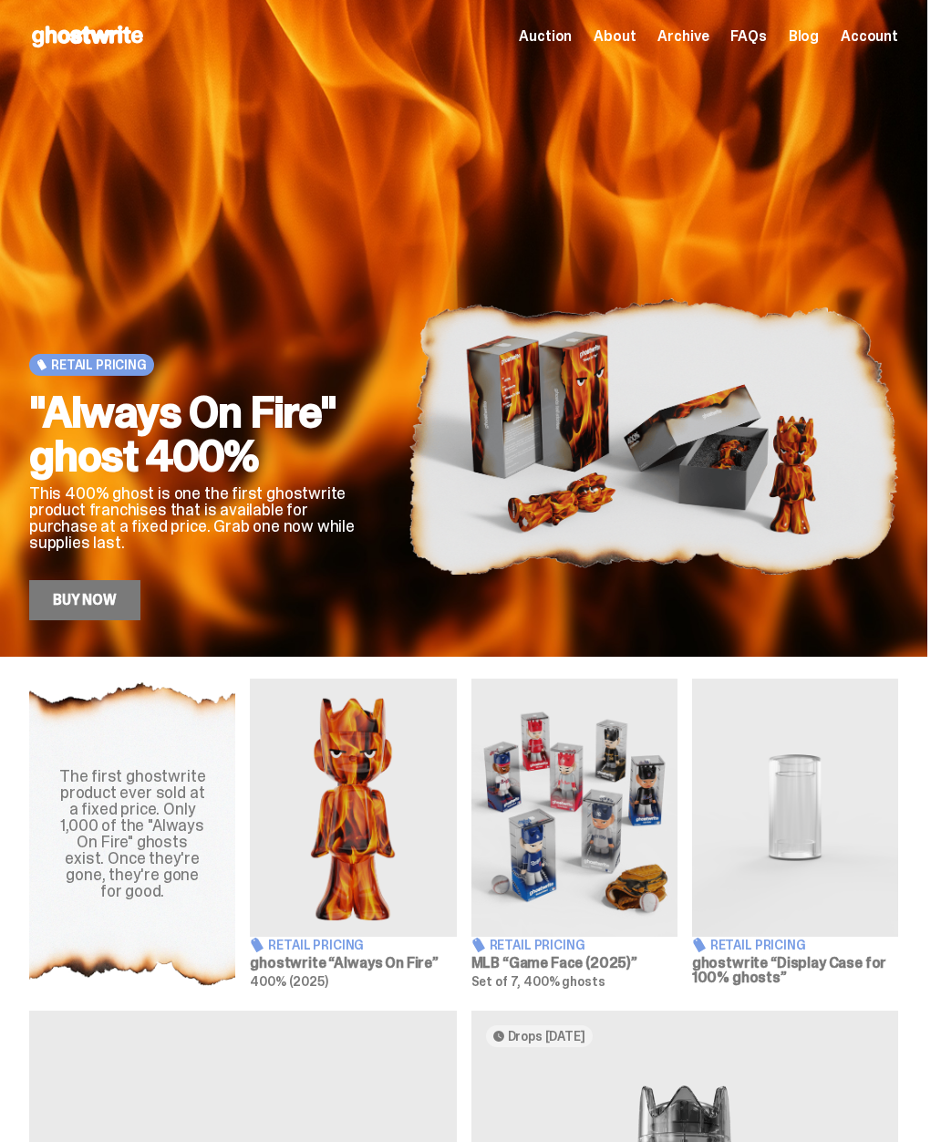
click at [636, 35] on span "About" at bounding box center [615, 36] width 42 height 15
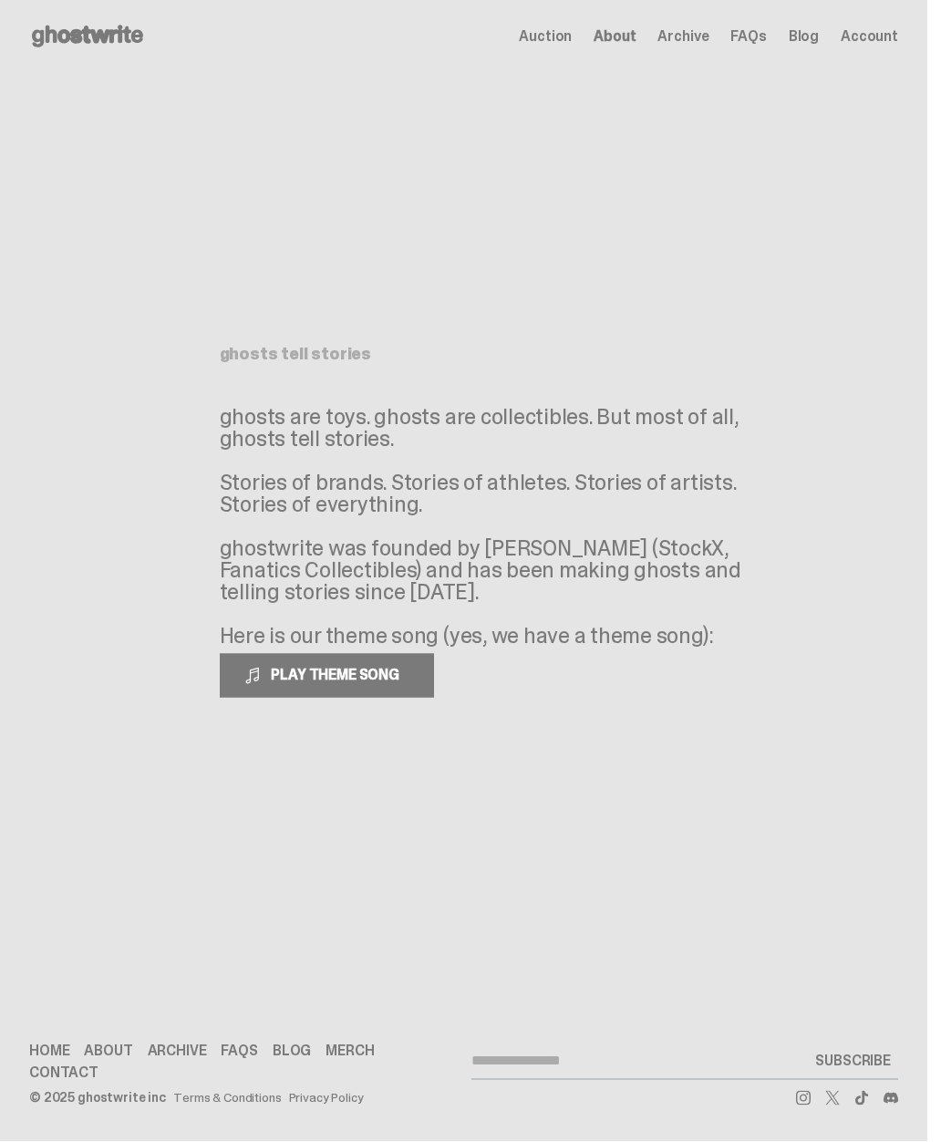
scroll to position [8, 0]
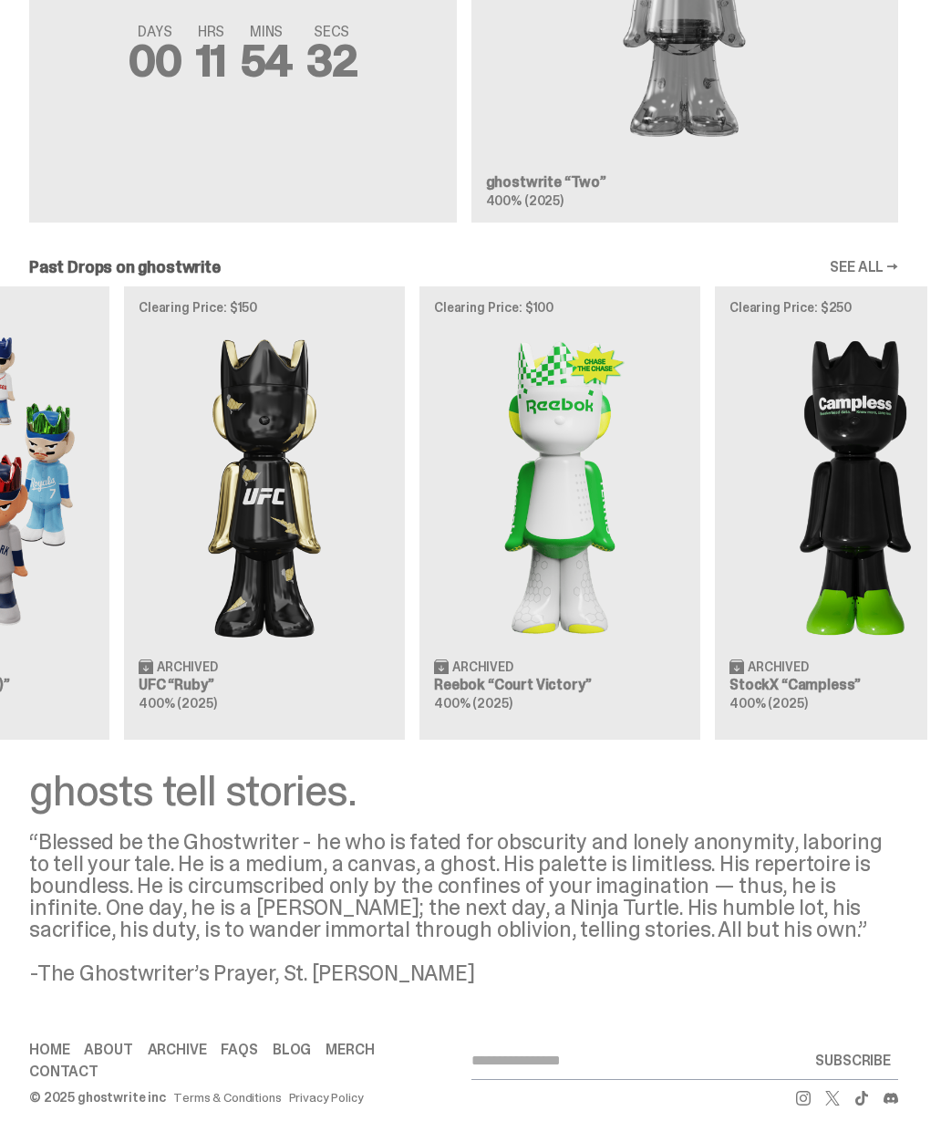
scroll to position [0, 502]
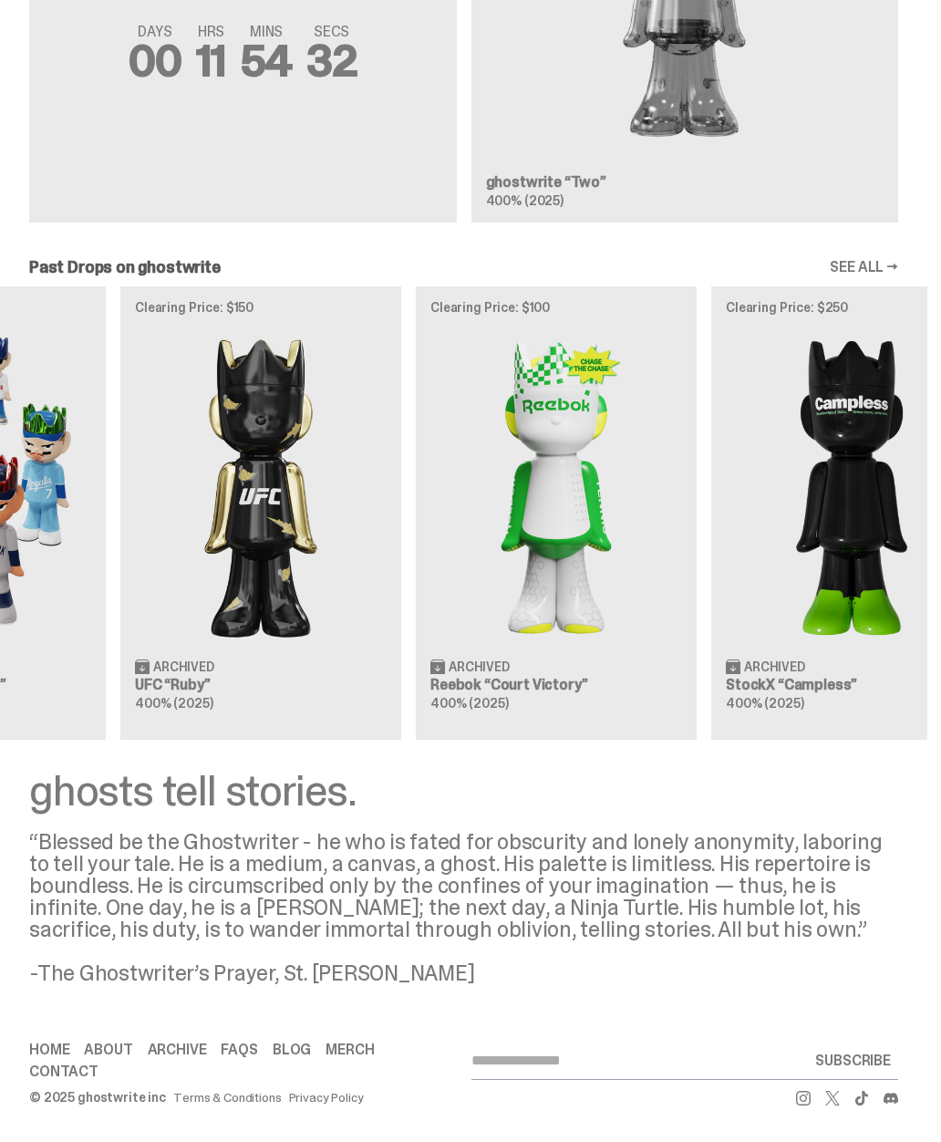
click at [888, 275] on link "SEE ALL →" at bounding box center [864, 267] width 68 height 15
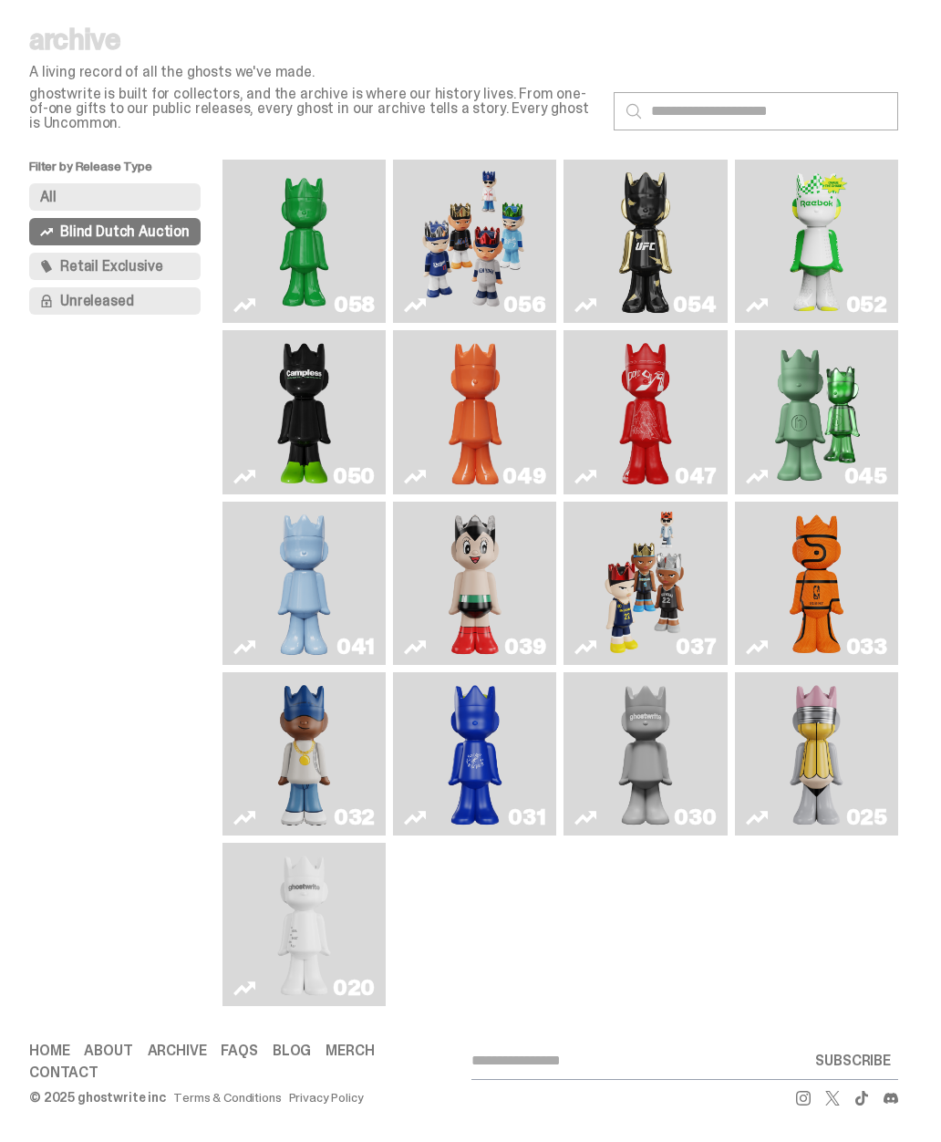
scroll to position [122, 0]
click at [69, 259] on span "Retail Exclusive" at bounding box center [111, 266] width 102 height 15
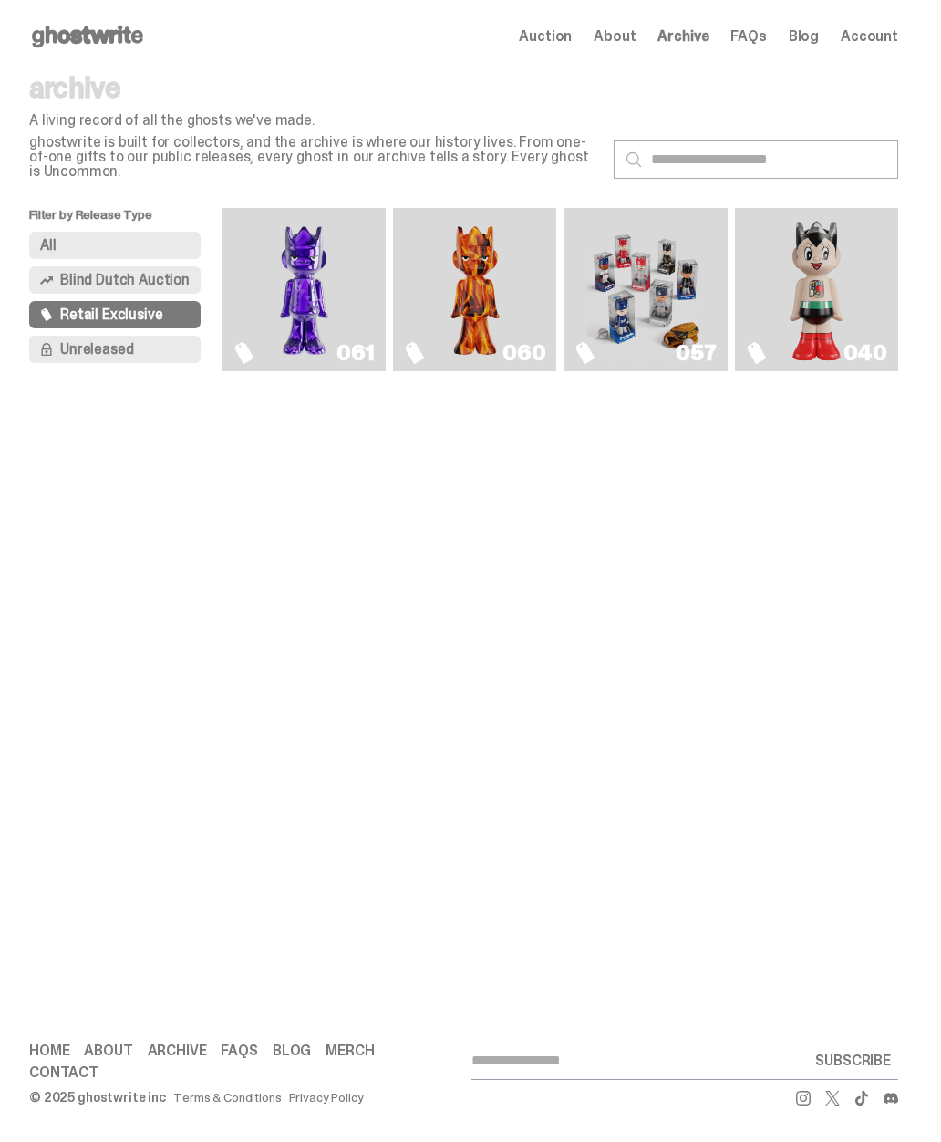
click at [64, 342] on span "Unreleased" at bounding box center [96, 349] width 73 height 15
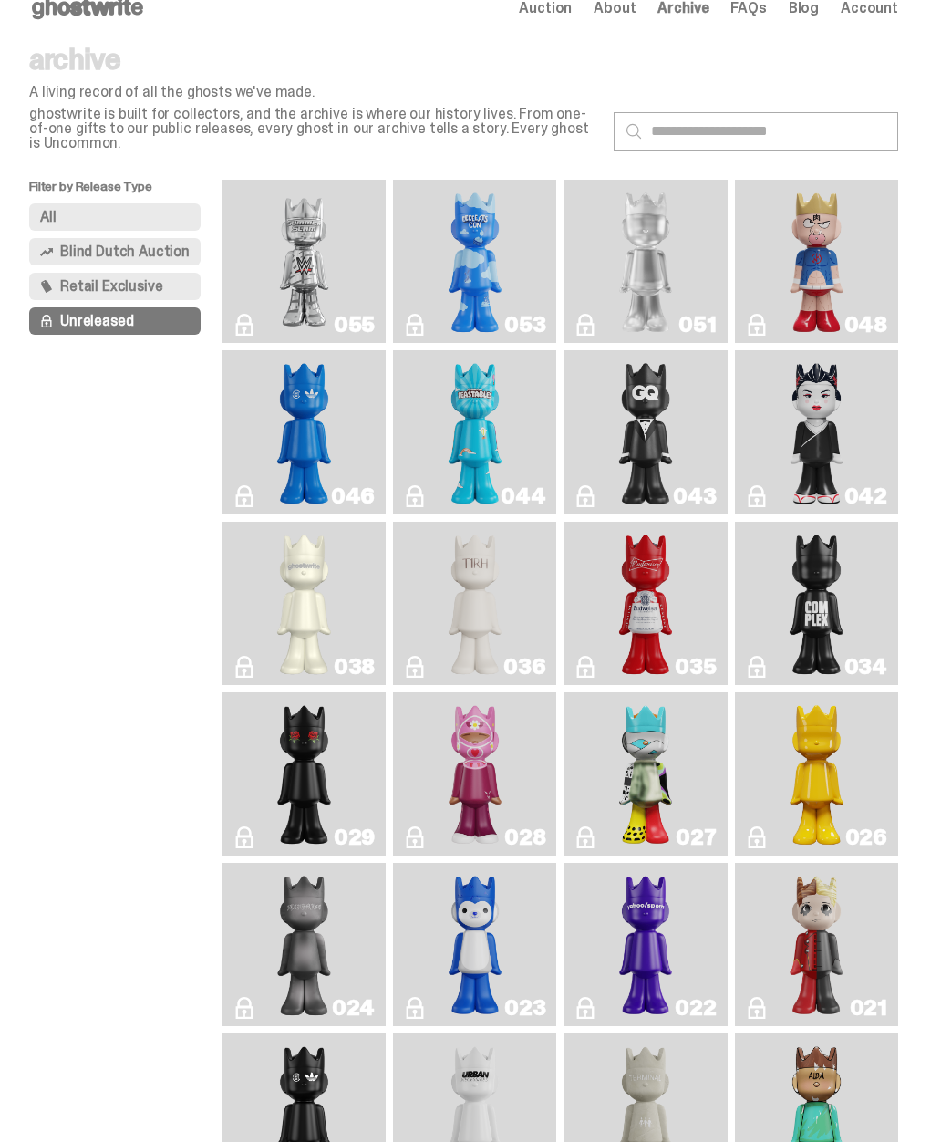
scroll to position [26, 0]
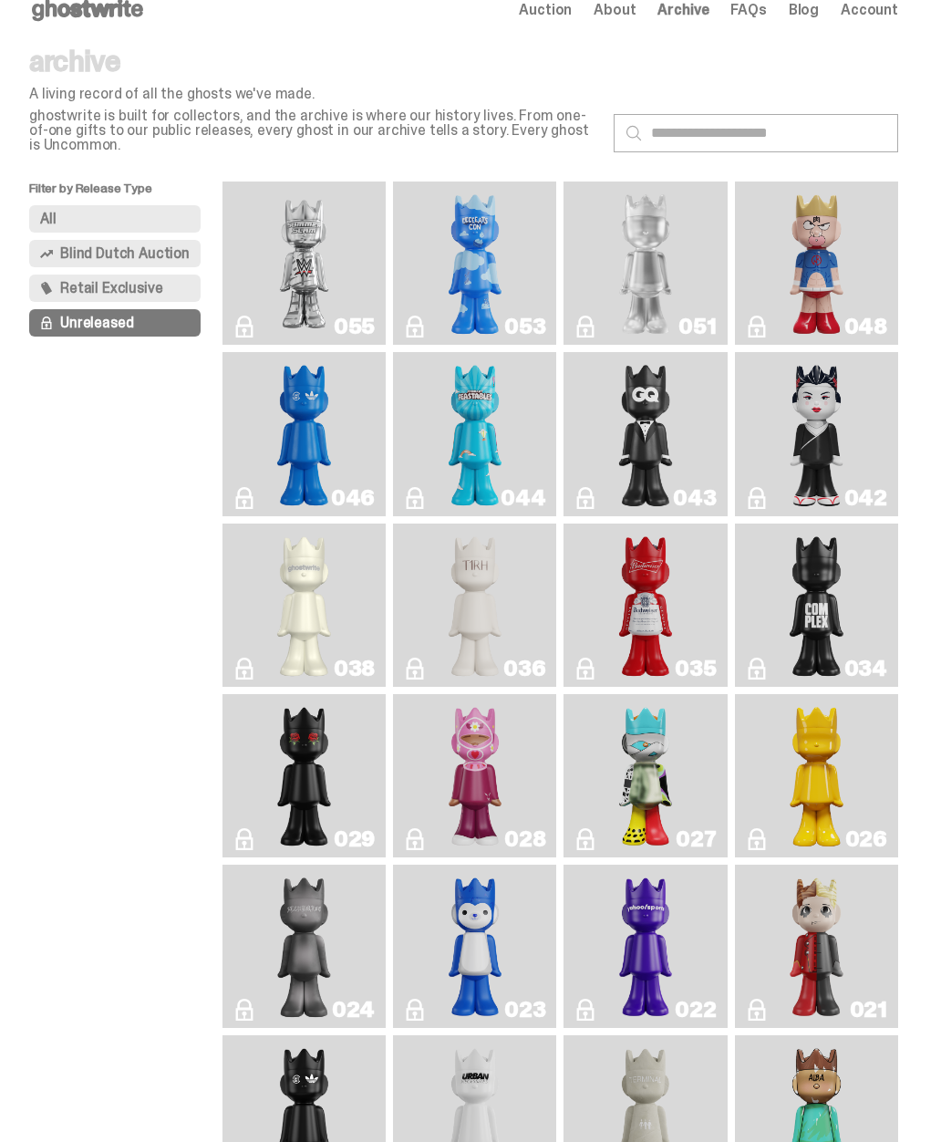
click at [846, 477] on img "Sei Less" at bounding box center [817, 433] width 64 height 149
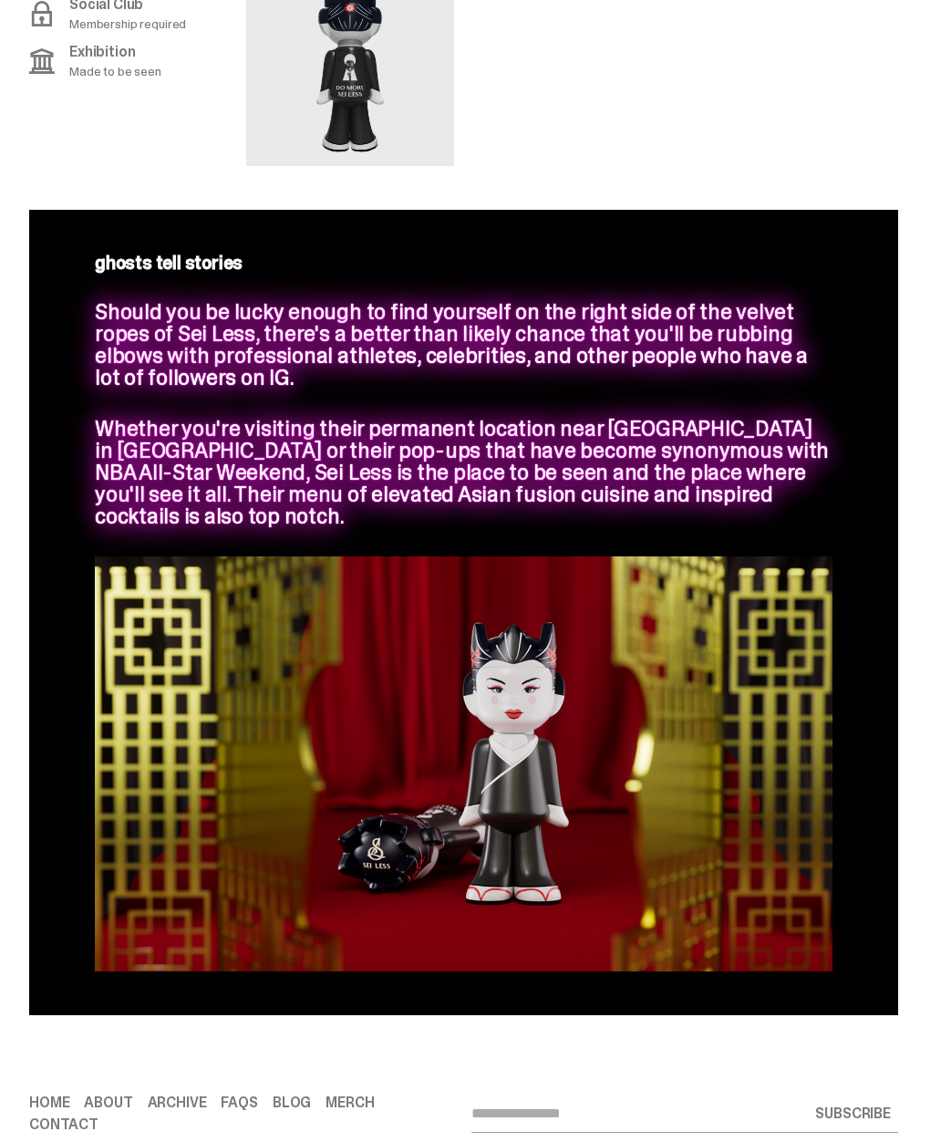
scroll to position [1118, 0]
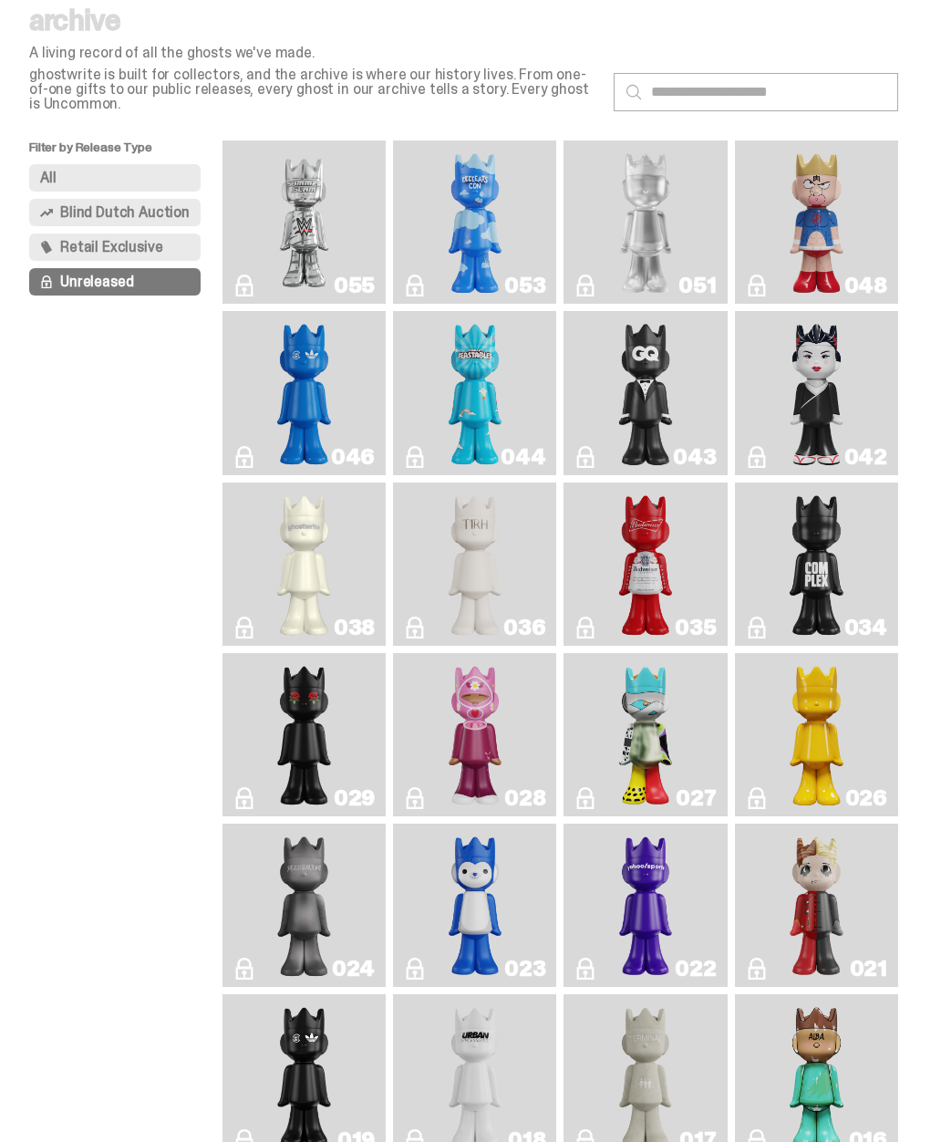
scroll to position [68, 0]
click at [716, 619] on link "035" at bounding box center [645, 564] width 141 height 149
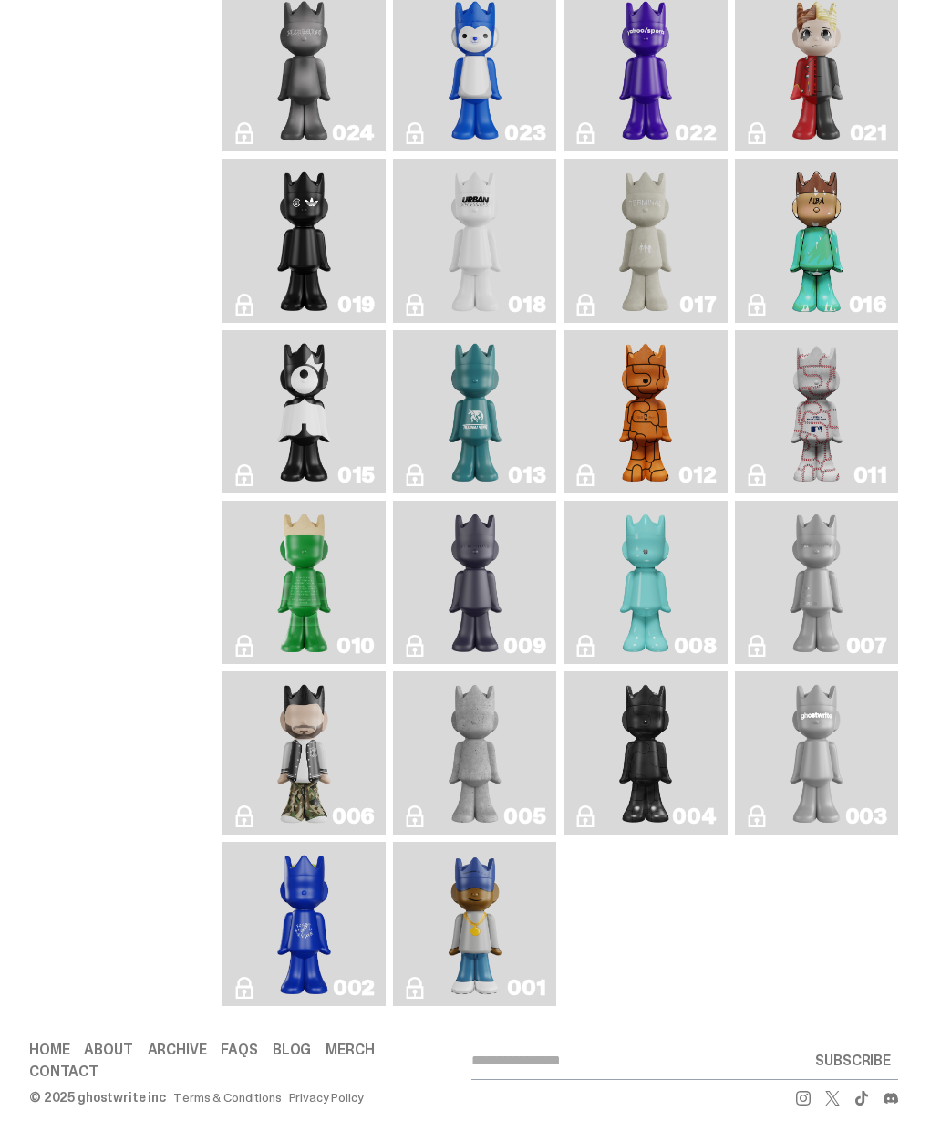
scroll to position [1012, 0]
click at [467, 972] on img "Eastside Golf" at bounding box center [474, 923] width 63 height 149
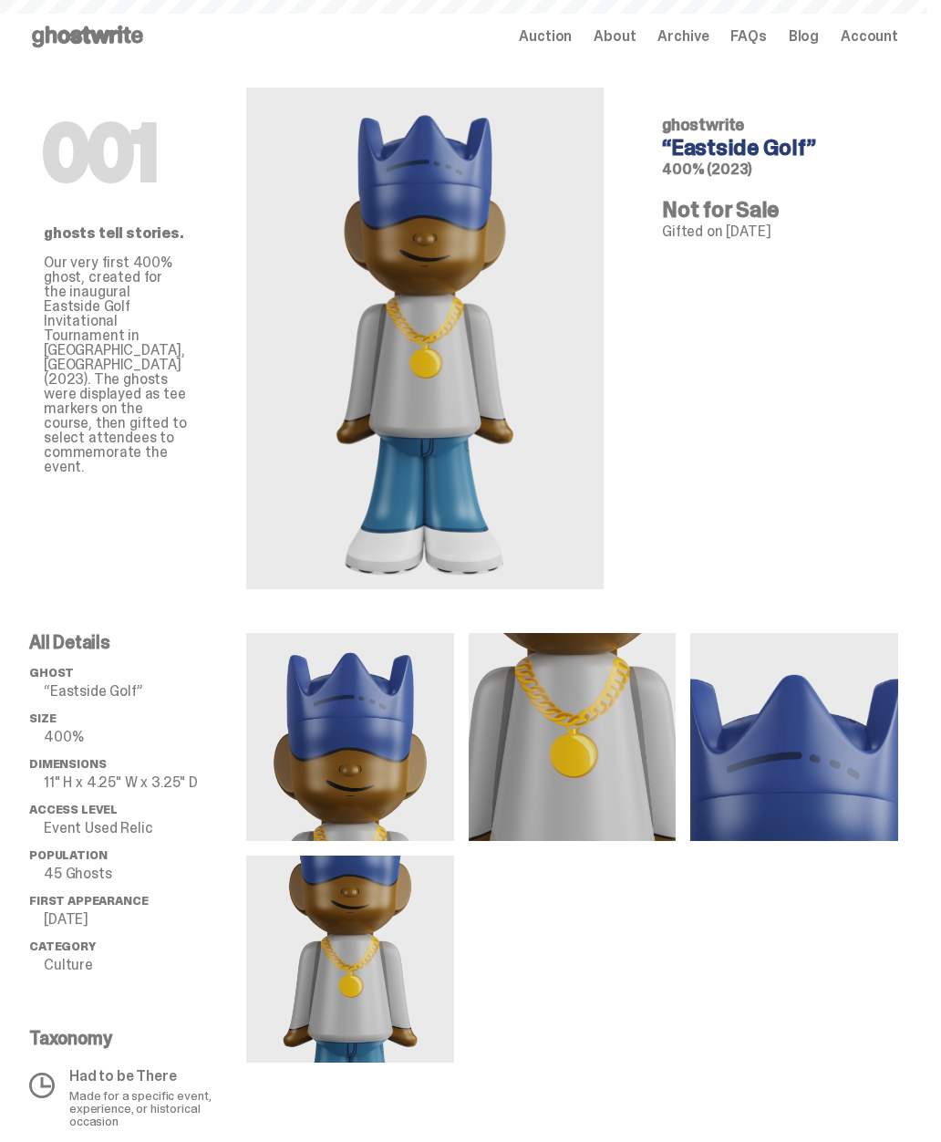
scroll to position [1012, 0]
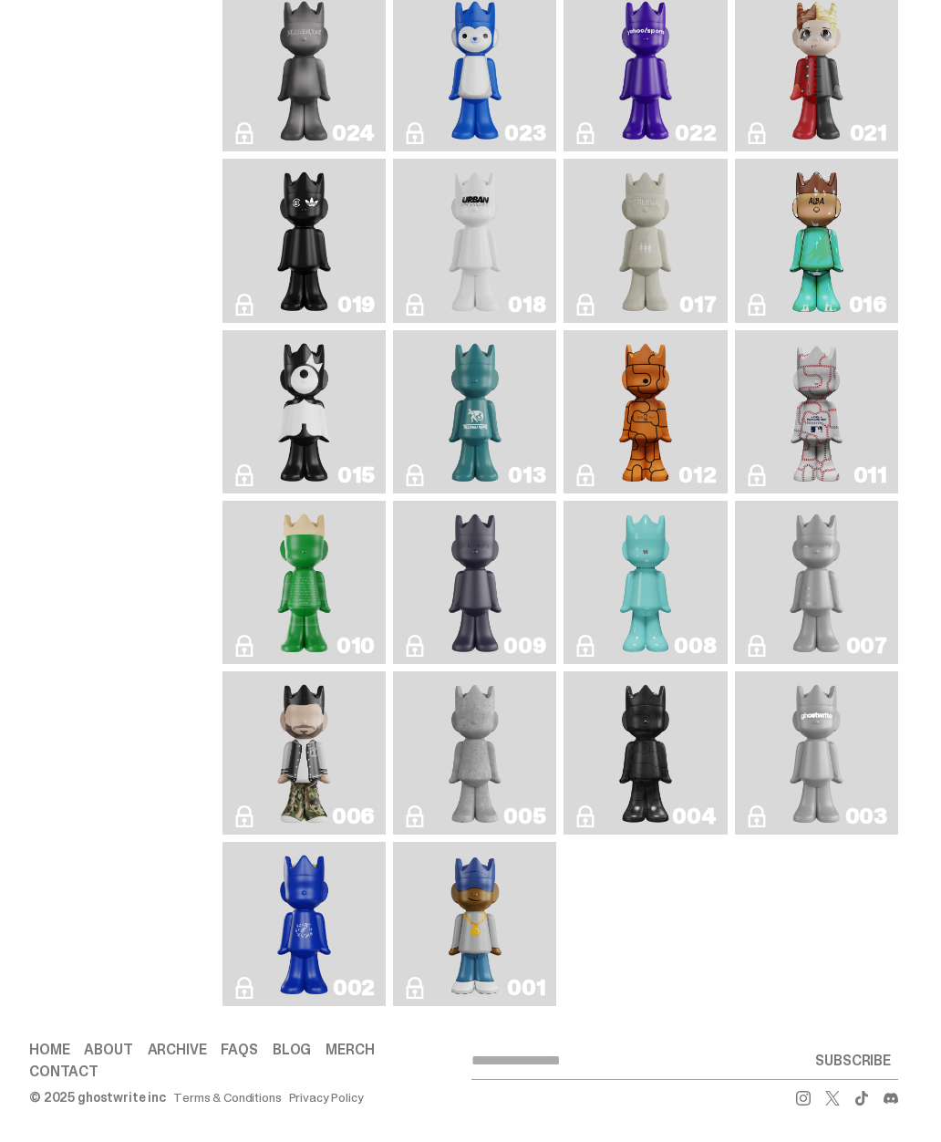
click at [659, 603] on img "Robin" at bounding box center [646, 582] width 64 height 149
click at [281, 787] on img "Amiri" at bounding box center [304, 753] width 64 height 149
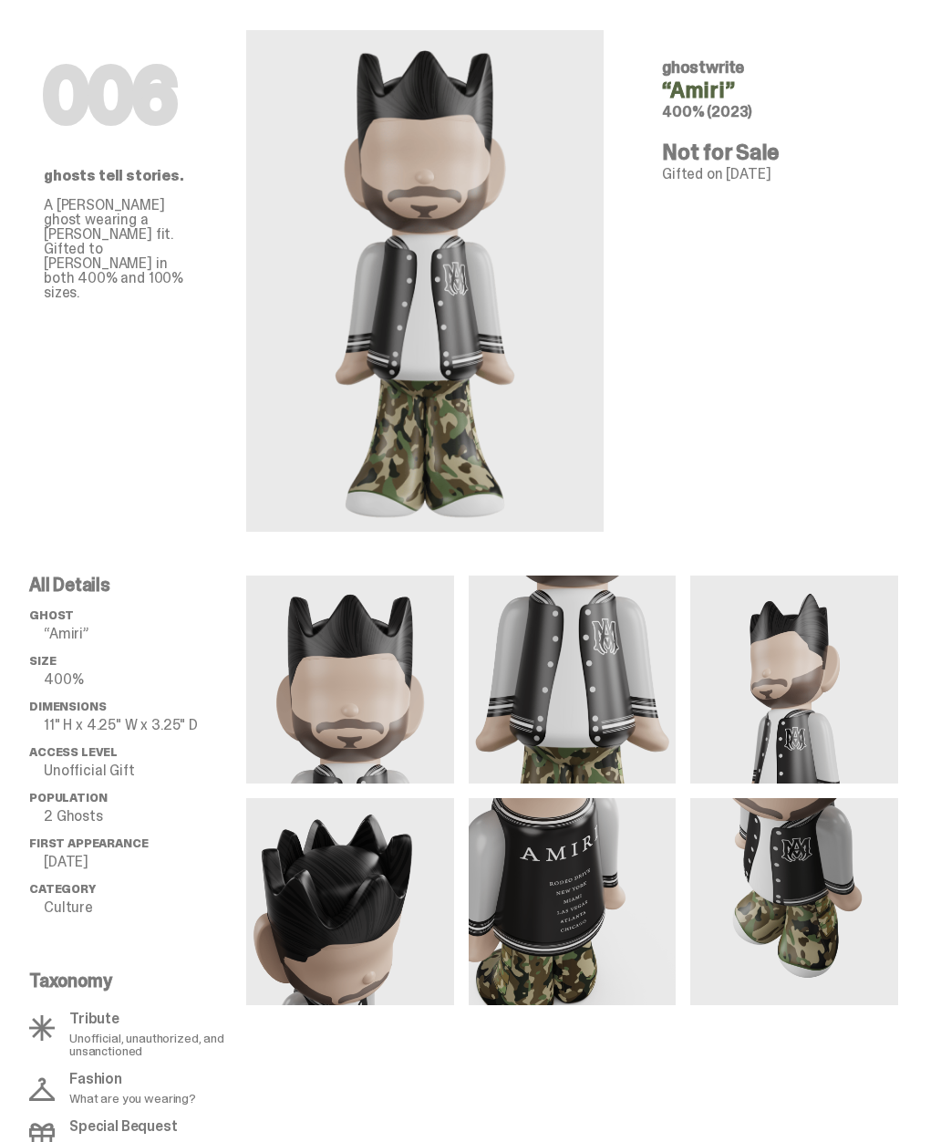
scroll to position [59, 0]
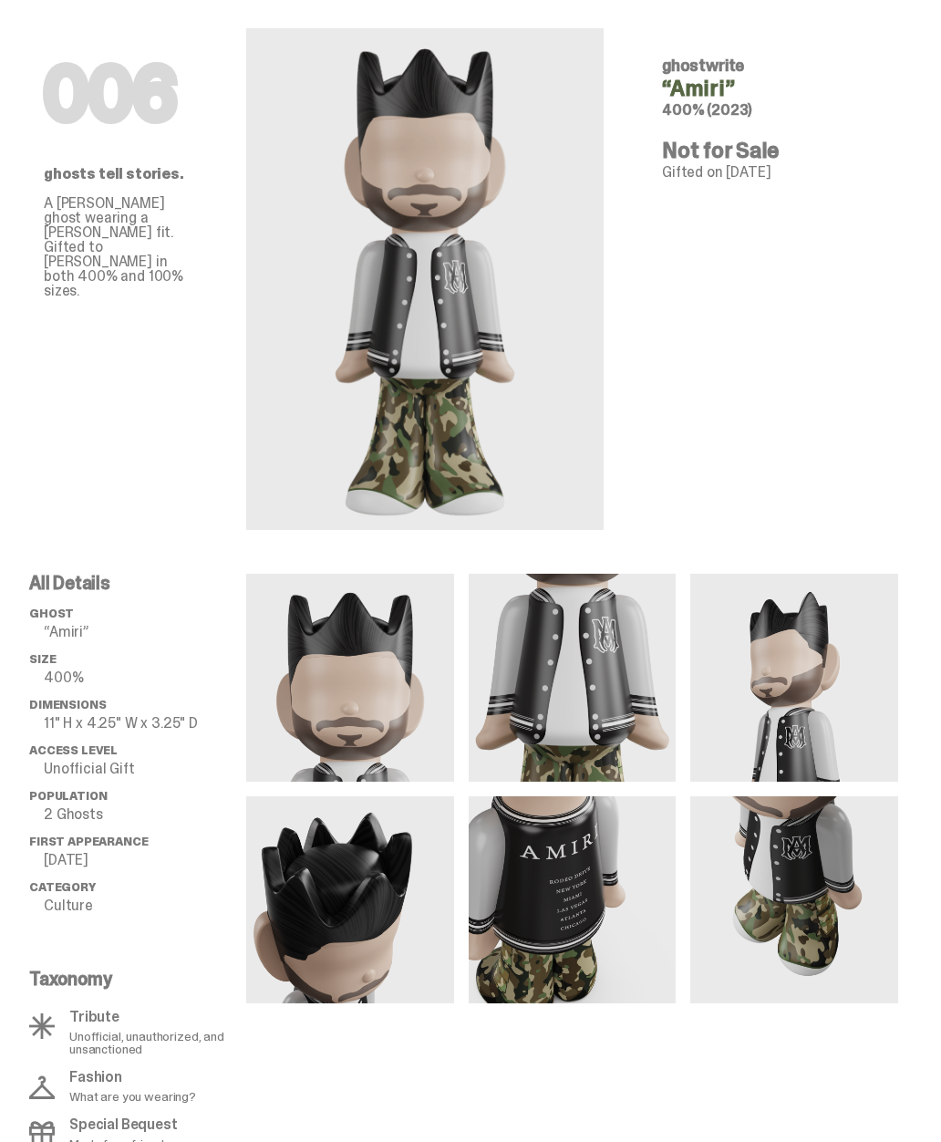
scroll to position [1012, 0]
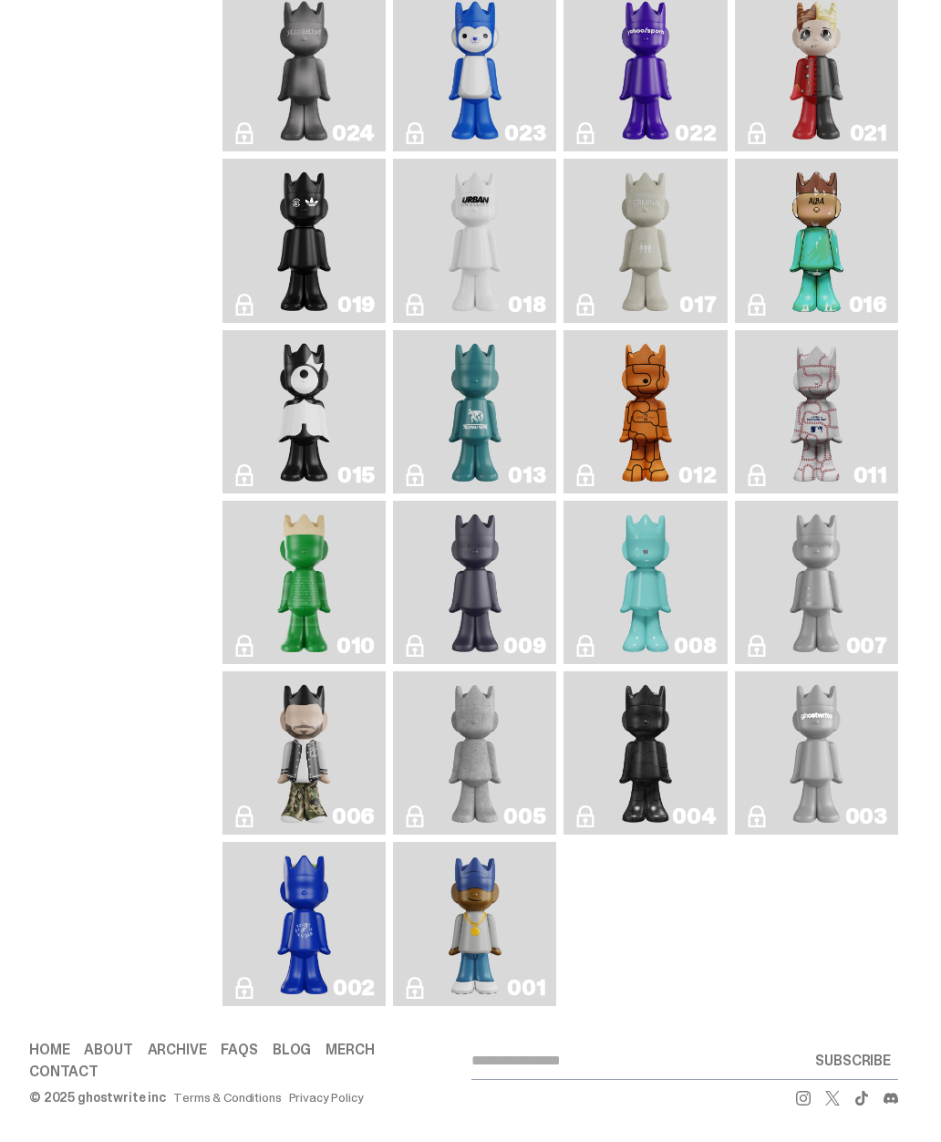
click at [662, 454] on img "Basketball" at bounding box center [646, 412] width 64 height 149
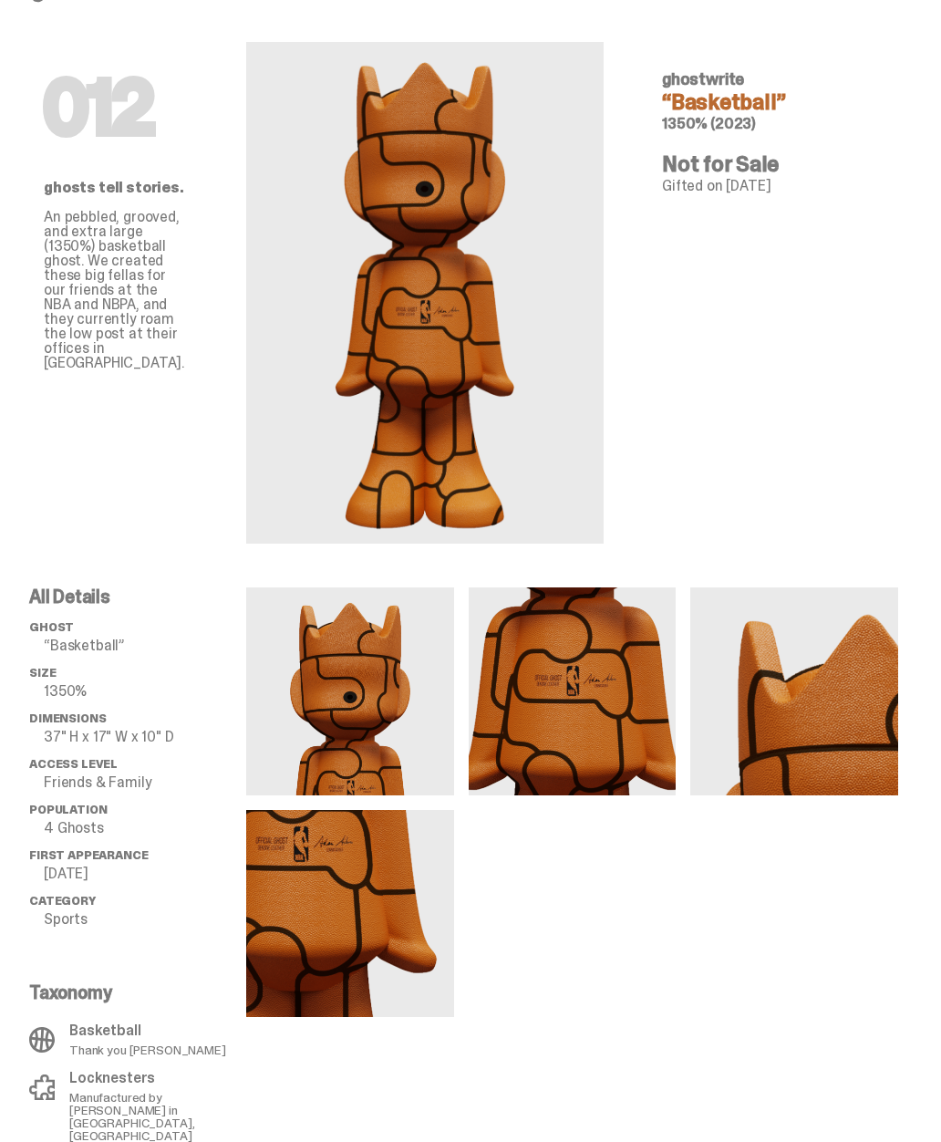
scroll to position [39, 0]
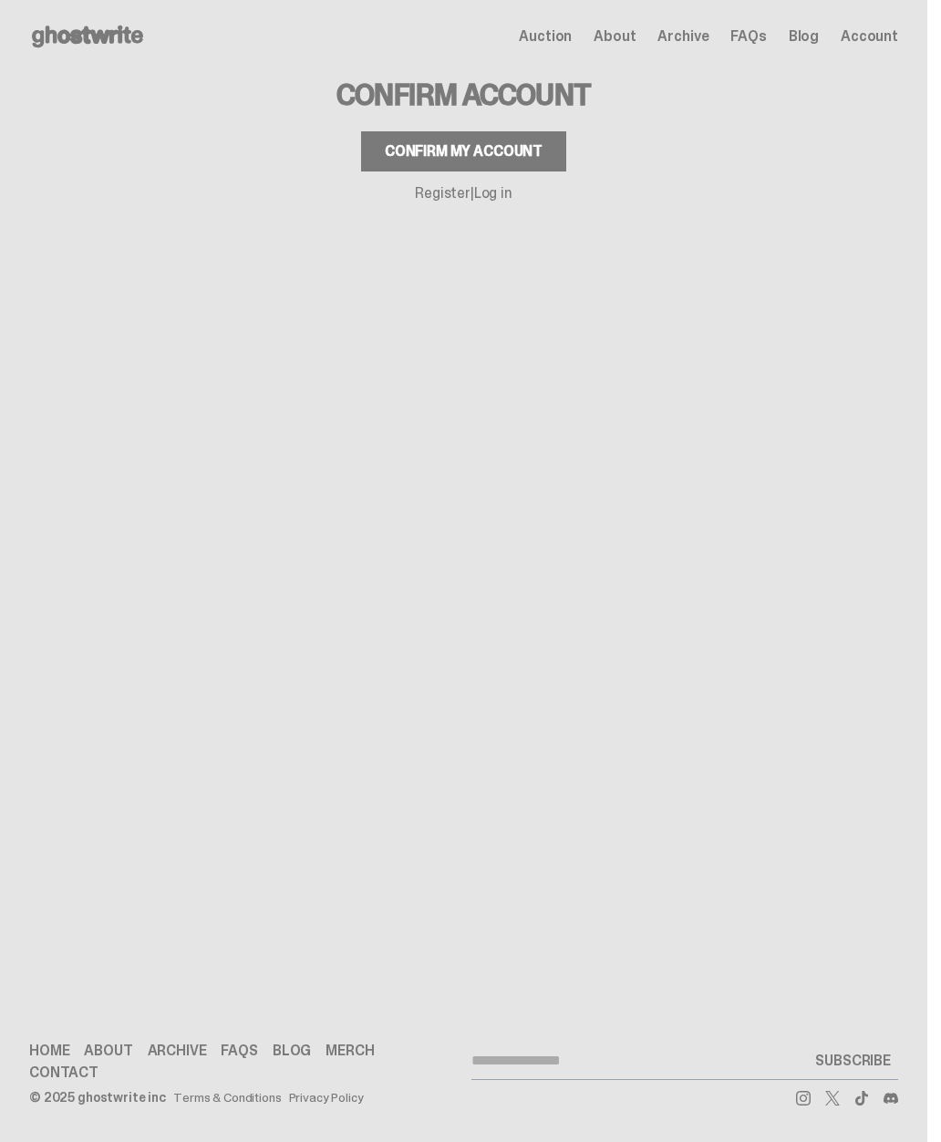
click at [395, 148] on div "Confirm my account" at bounding box center [464, 151] width 158 height 15
